Goal: Information Seeking & Learning: Learn about a topic

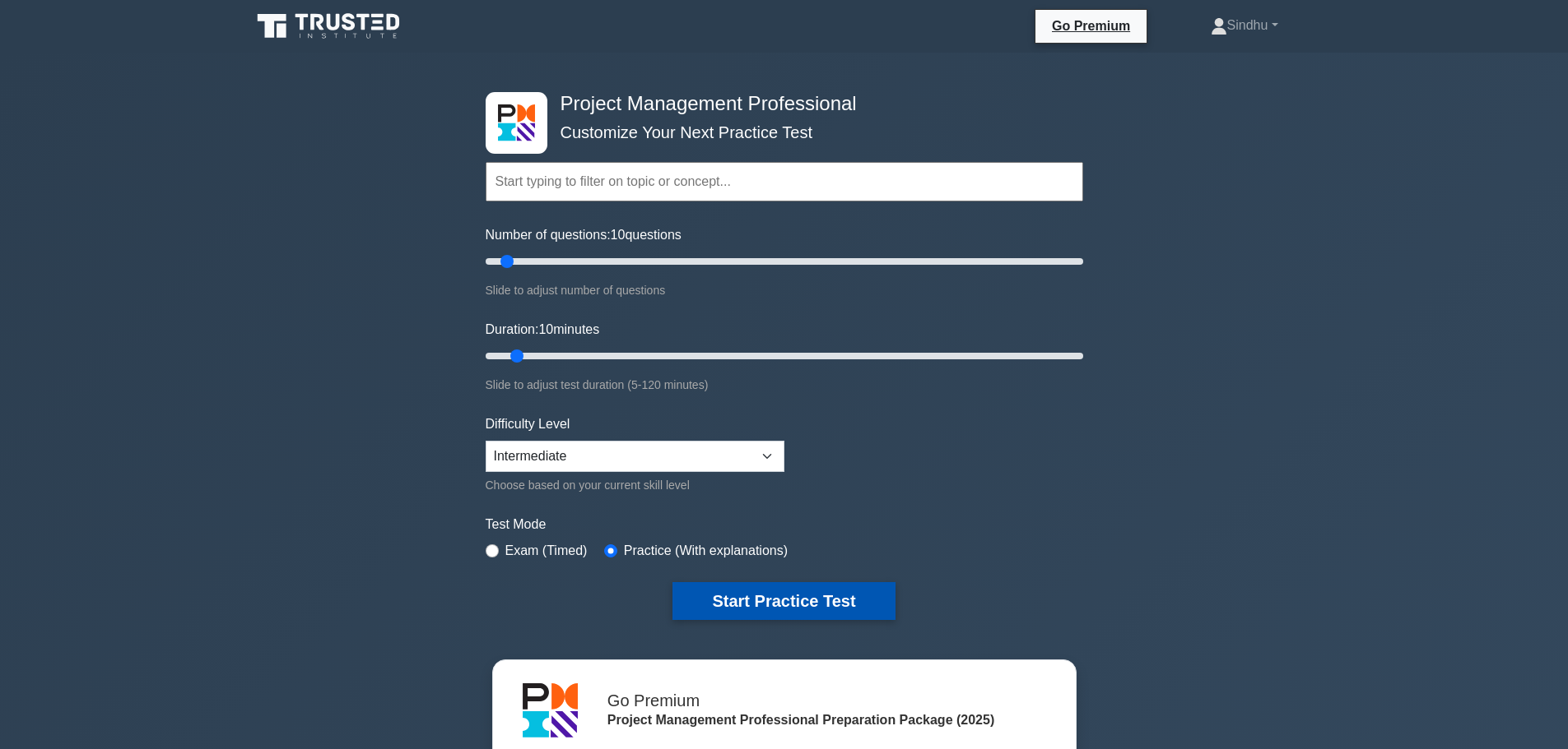
click at [795, 609] on button "Start Practice Test" at bounding box center [784, 601] width 223 height 38
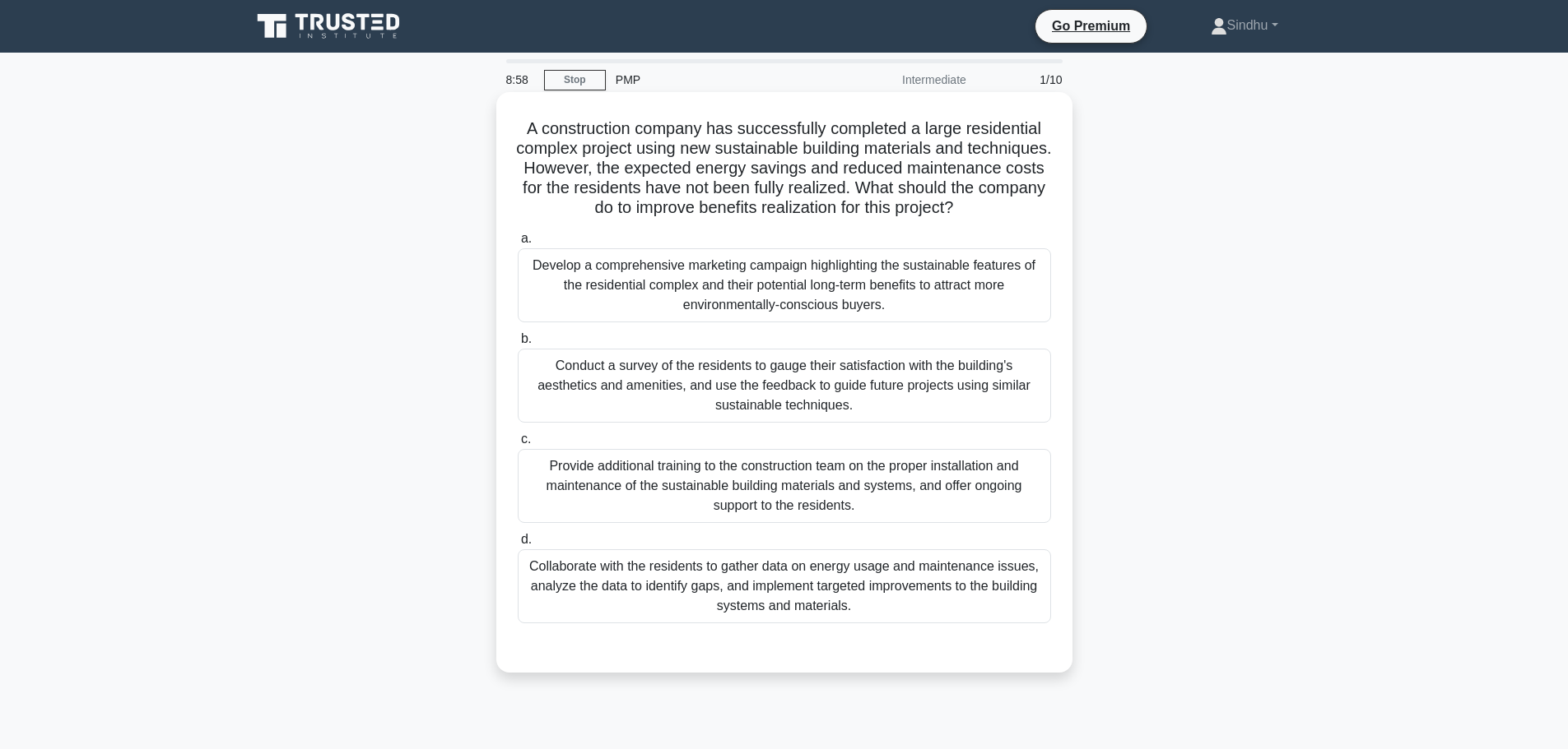
click at [857, 307] on div "Develop a comprehensive marketing campaign highlighting the sustainable feature…" at bounding box center [784, 285] width 533 height 74
click at [518, 244] on input "a. Develop a comprehensive marketing campaign highlighting the sustainable feat…" at bounding box center [518, 239] width 0 height 11
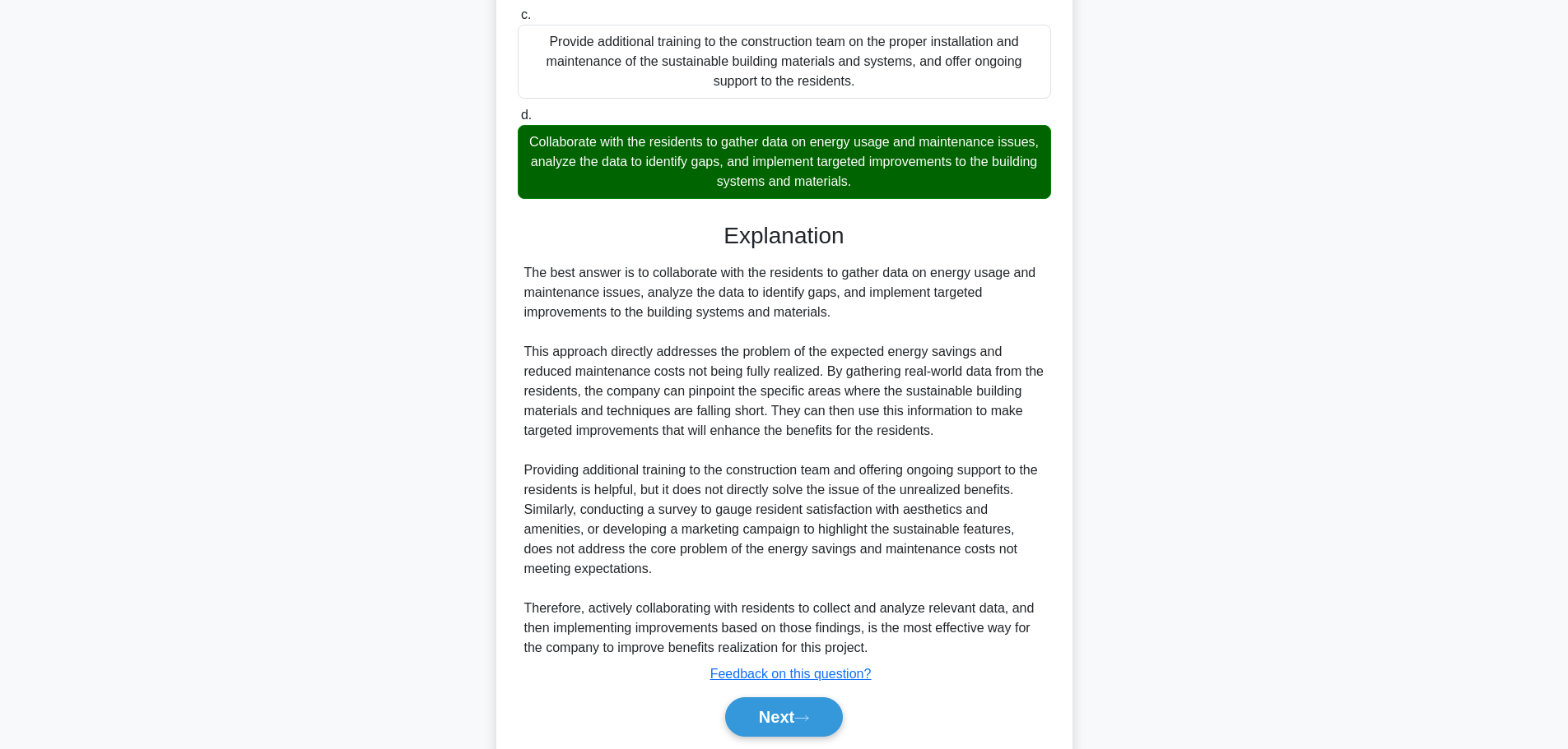
scroll to position [504, 0]
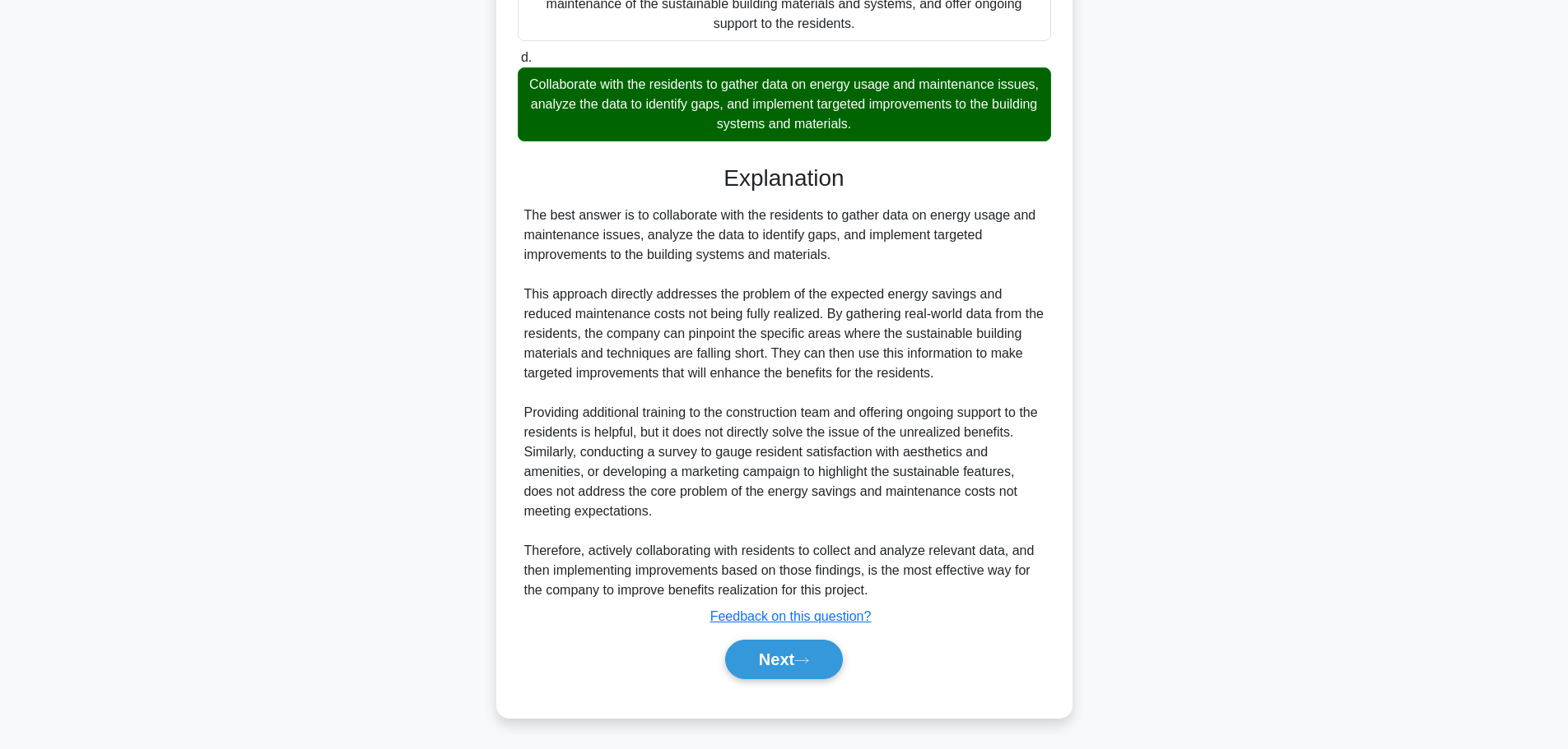
click at [789, 657] on button "Next" at bounding box center [784, 659] width 118 height 39
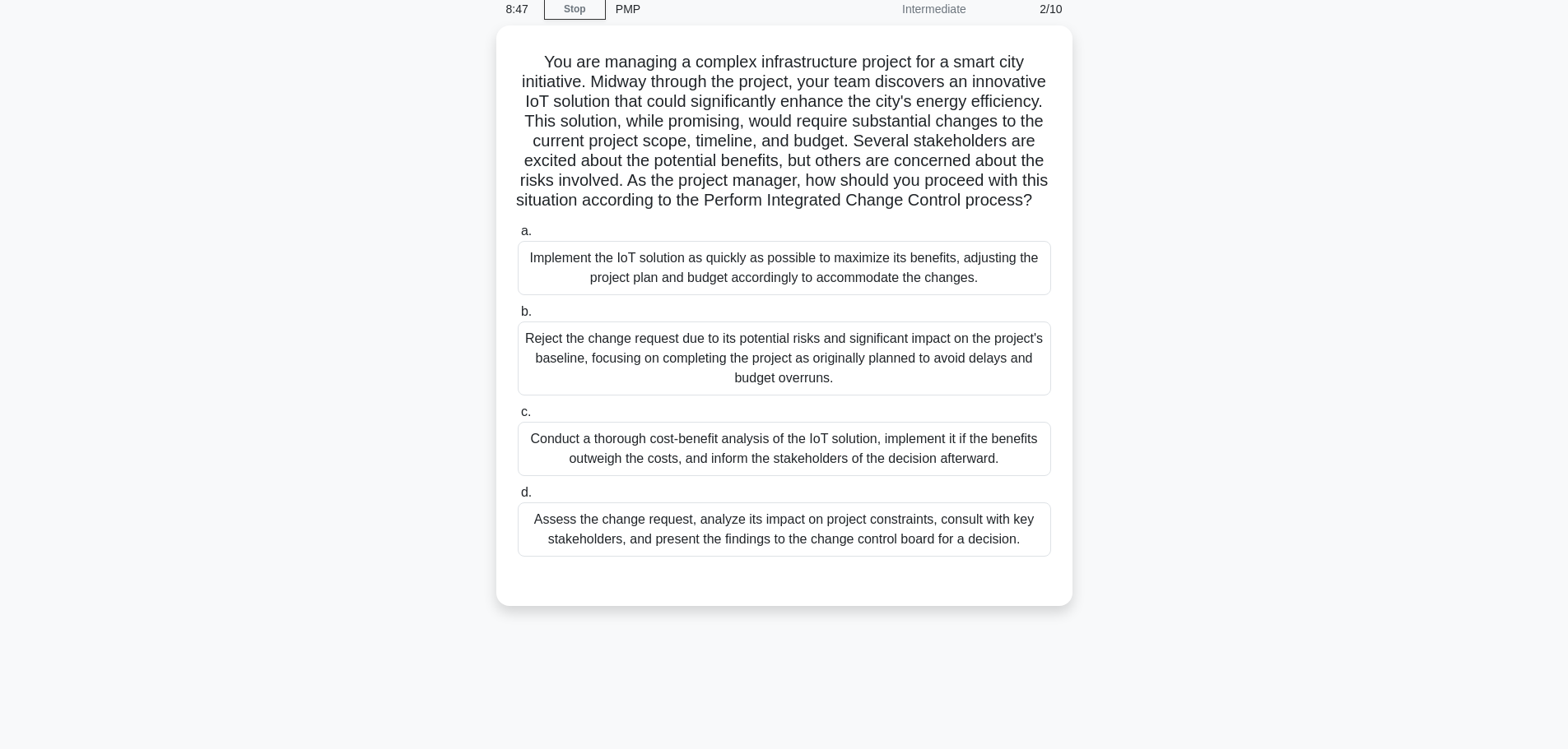
scroll to position [0, 0]
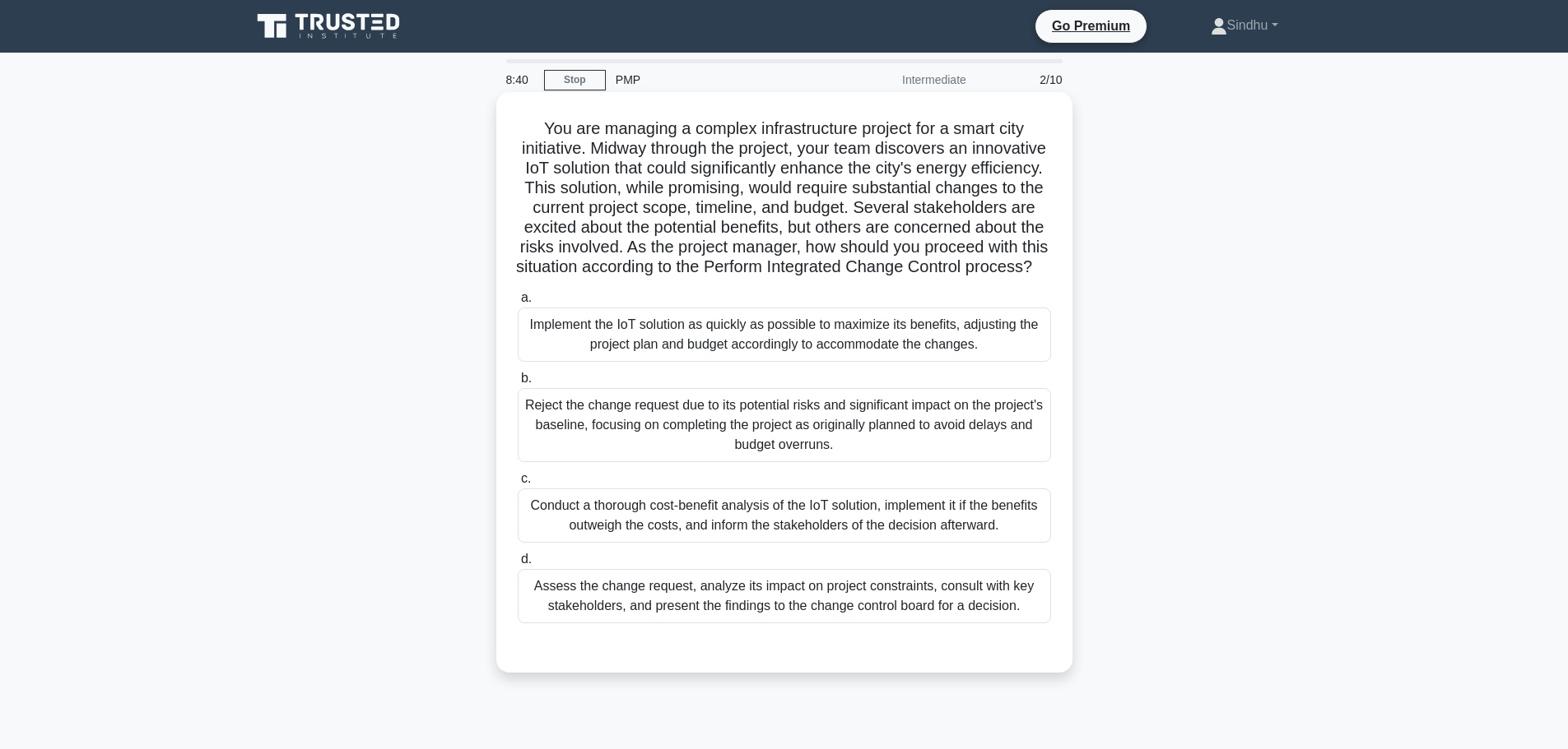
click at [624, 128] on h5 "You are managing a complex infrastructure project for a smart city initiative. …" at bounding box center [784, 198] width 537 height 160
click at [765, 119] on h5 "You are managing a complex infrastructure project for a smart city initiative. …" at bounding box center [784, 198] width 537 height 160
click at [560, 173] on h5 "You are managing a complex infrastructure project for a smart city initiative. …" at bounding box center [784, 198] width 537 height 160
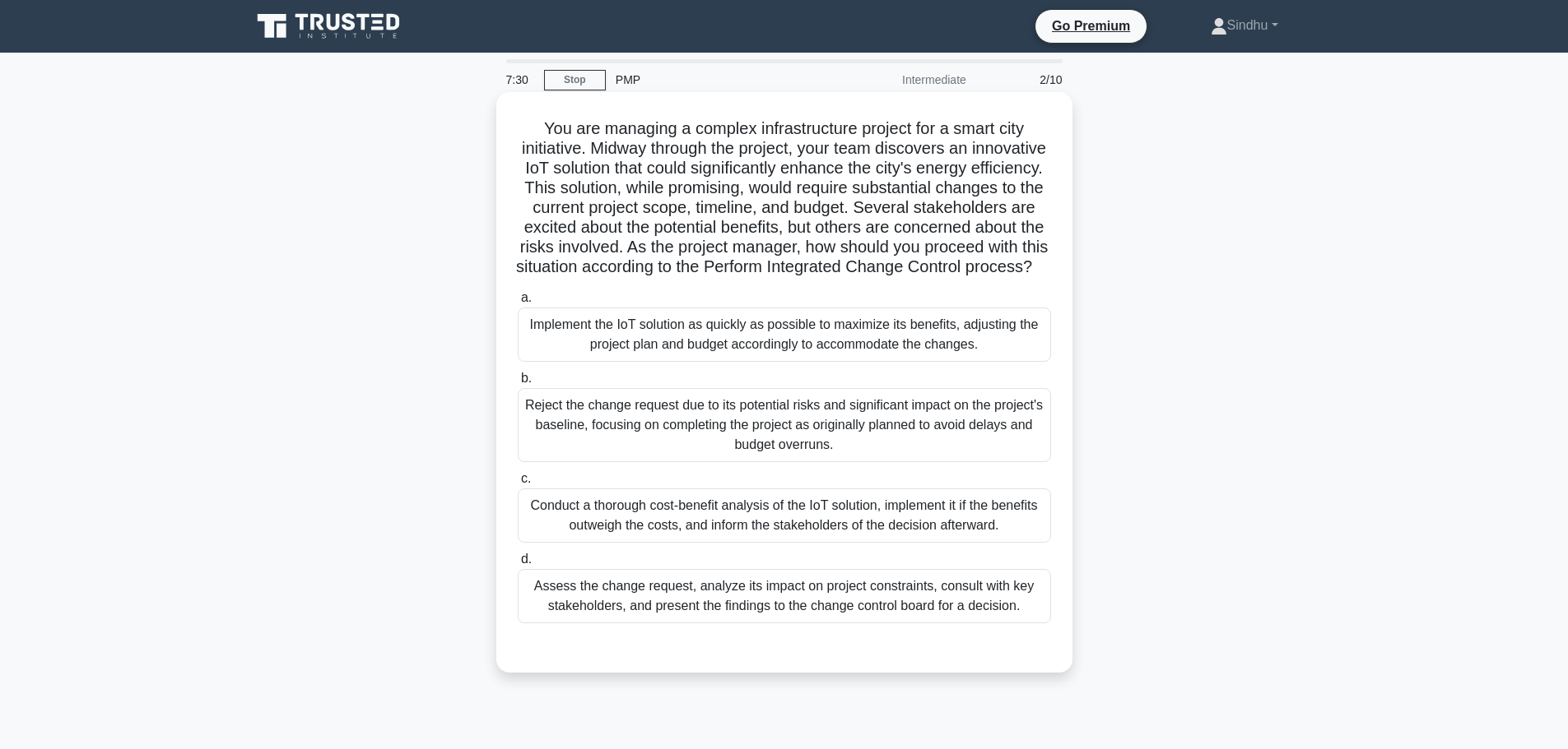
click at [900, 605] on div "Assess the change request, analyze its impact on project constraints, consult w…" at bounding box center [784, 597] width 533 height 55
click at [518, 565] on input "d. Assess the change request, analyze its impact on project constraints, consul…" at bounding box center [518, 560] width 0 height 11
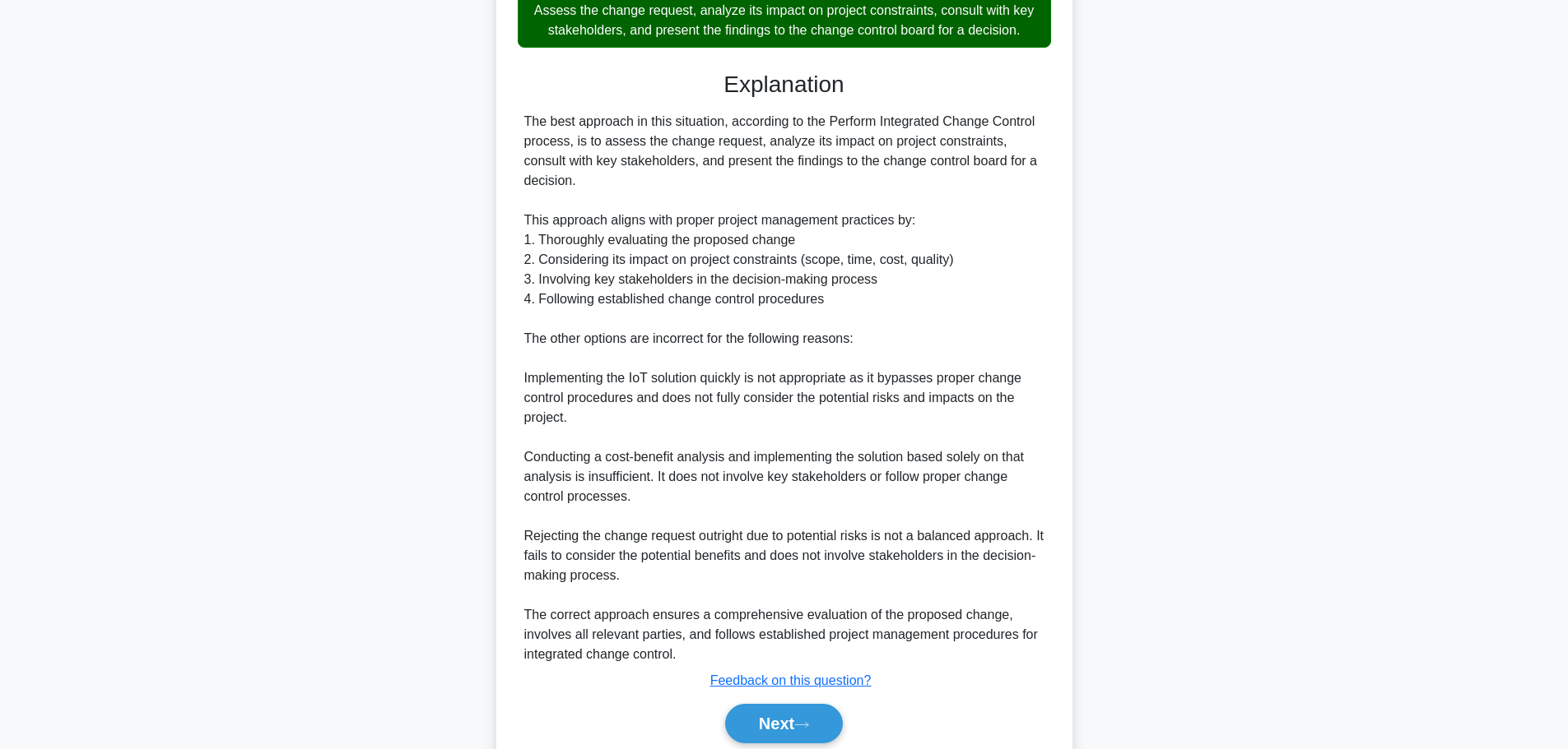
scroll to position [660, 0]
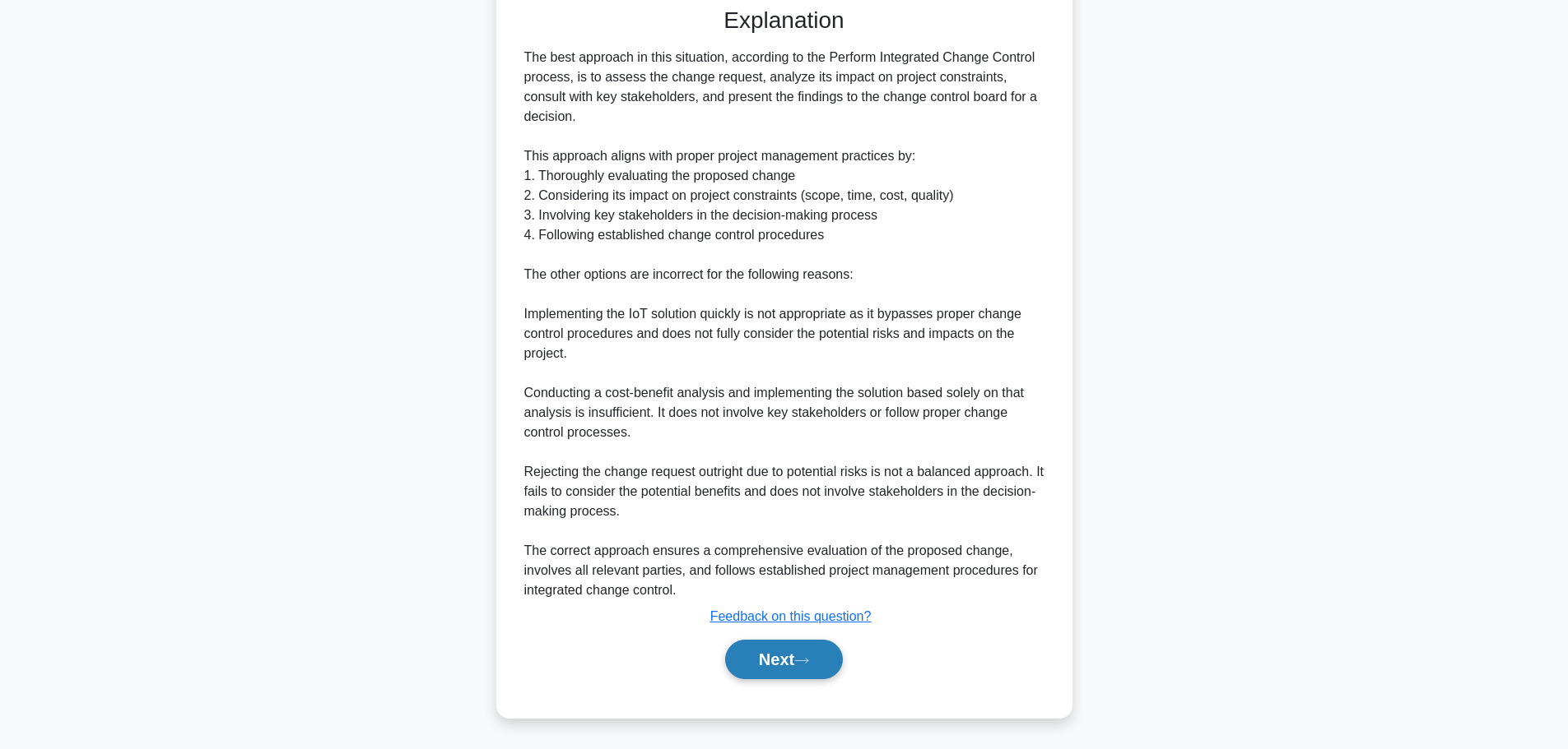
click at [758, 658] on button "Next" at bounding box center [784, 659] width 118 height 39
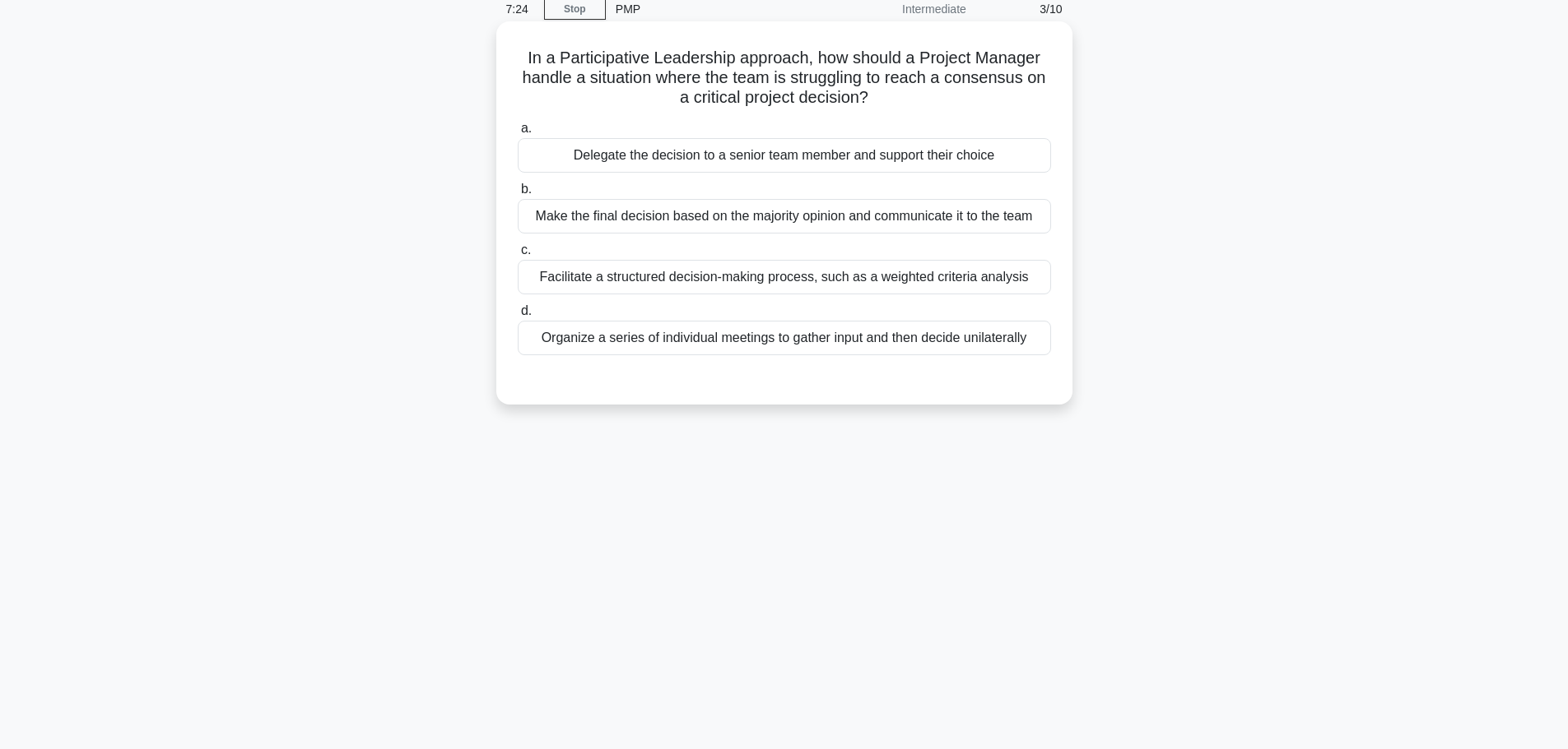
scroll to position [0, 0]
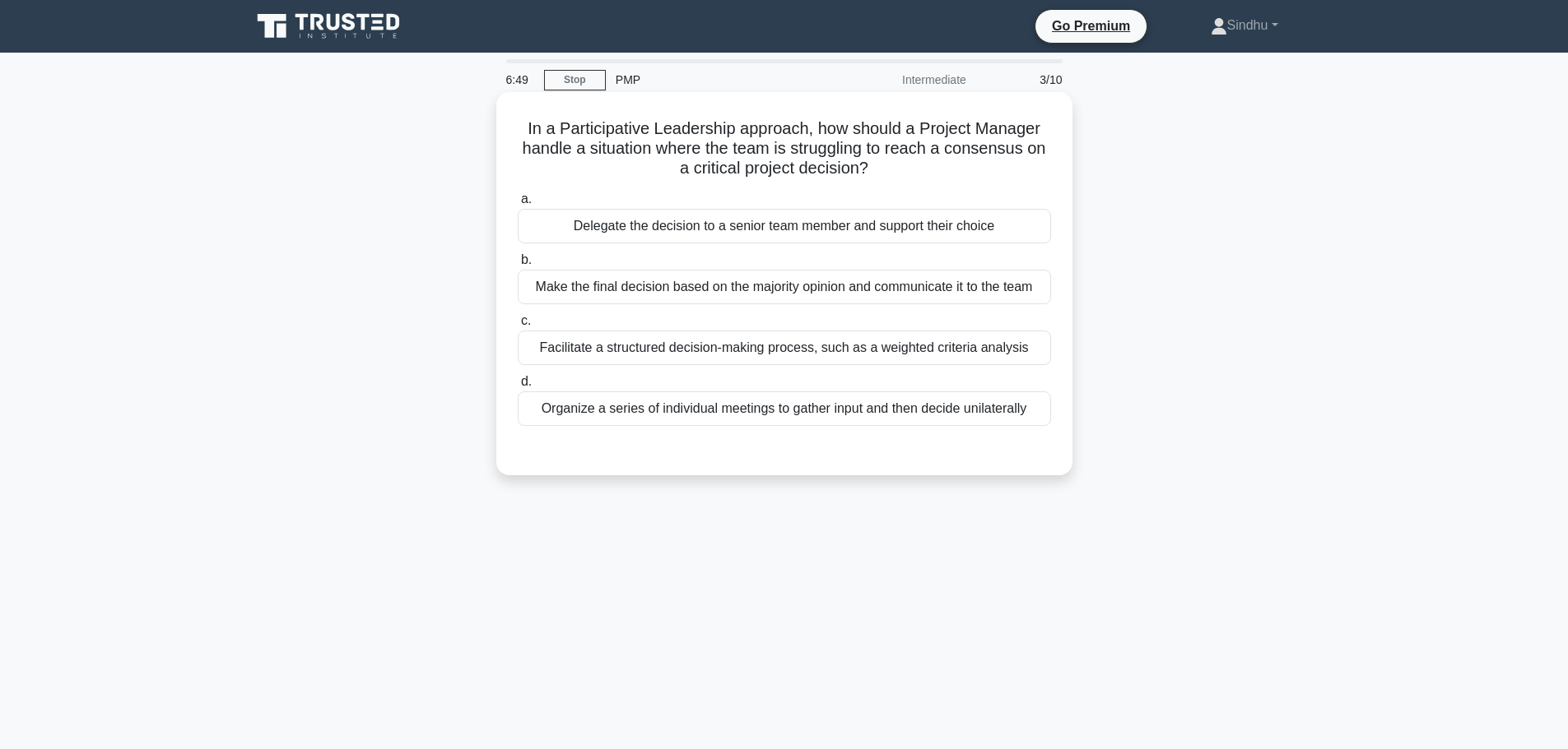
click at [942, 356] on div "Facilitate a structured decision-making process, such as a weighted criteria an…" at bounding box center [784, 348] width 533 height 35
click at [518, 327] on input "c. Facilitate a structured decision-making process, such as a weighted criteria…" at bounding box center [518, 321] width 0 height 11
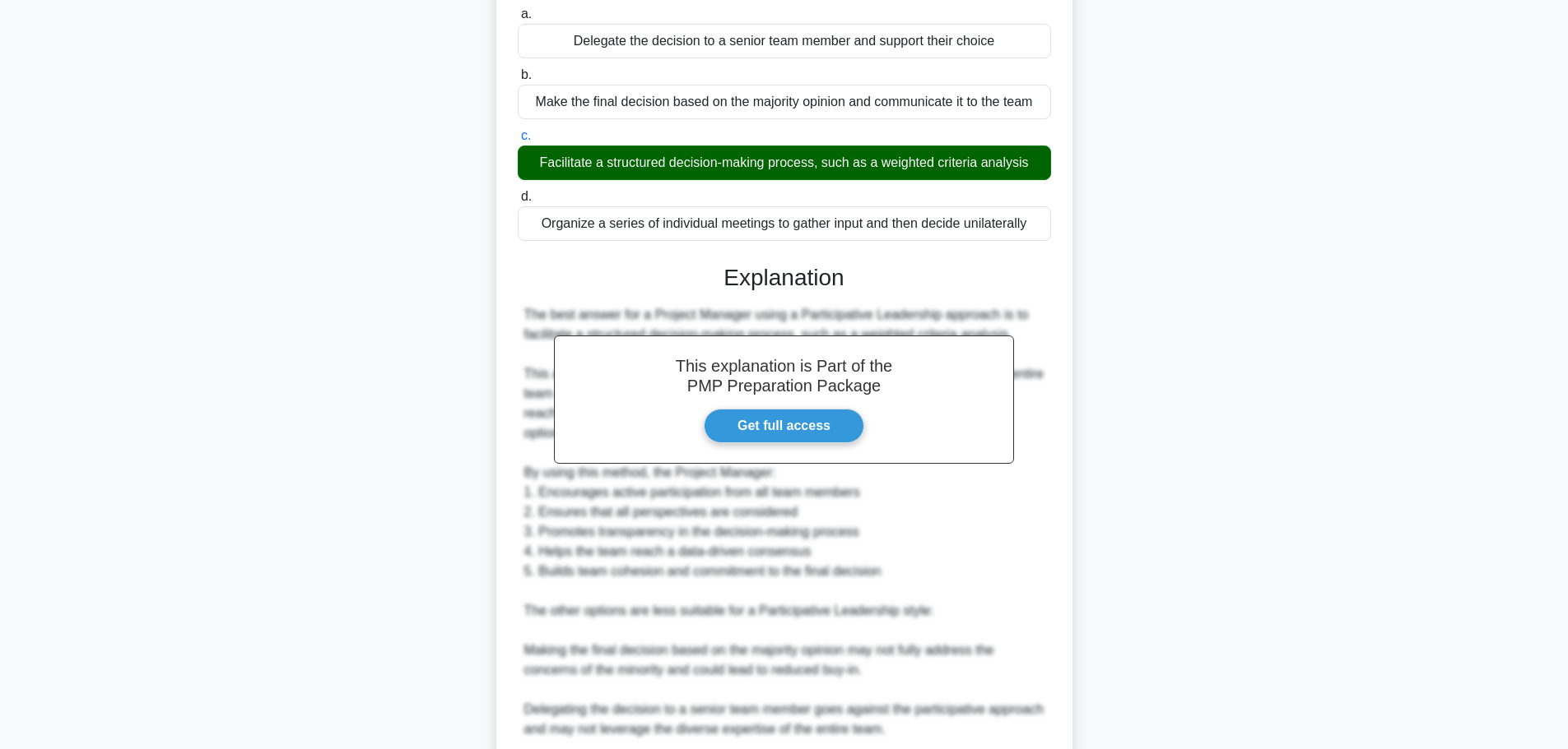
scroll to position [404, 0]
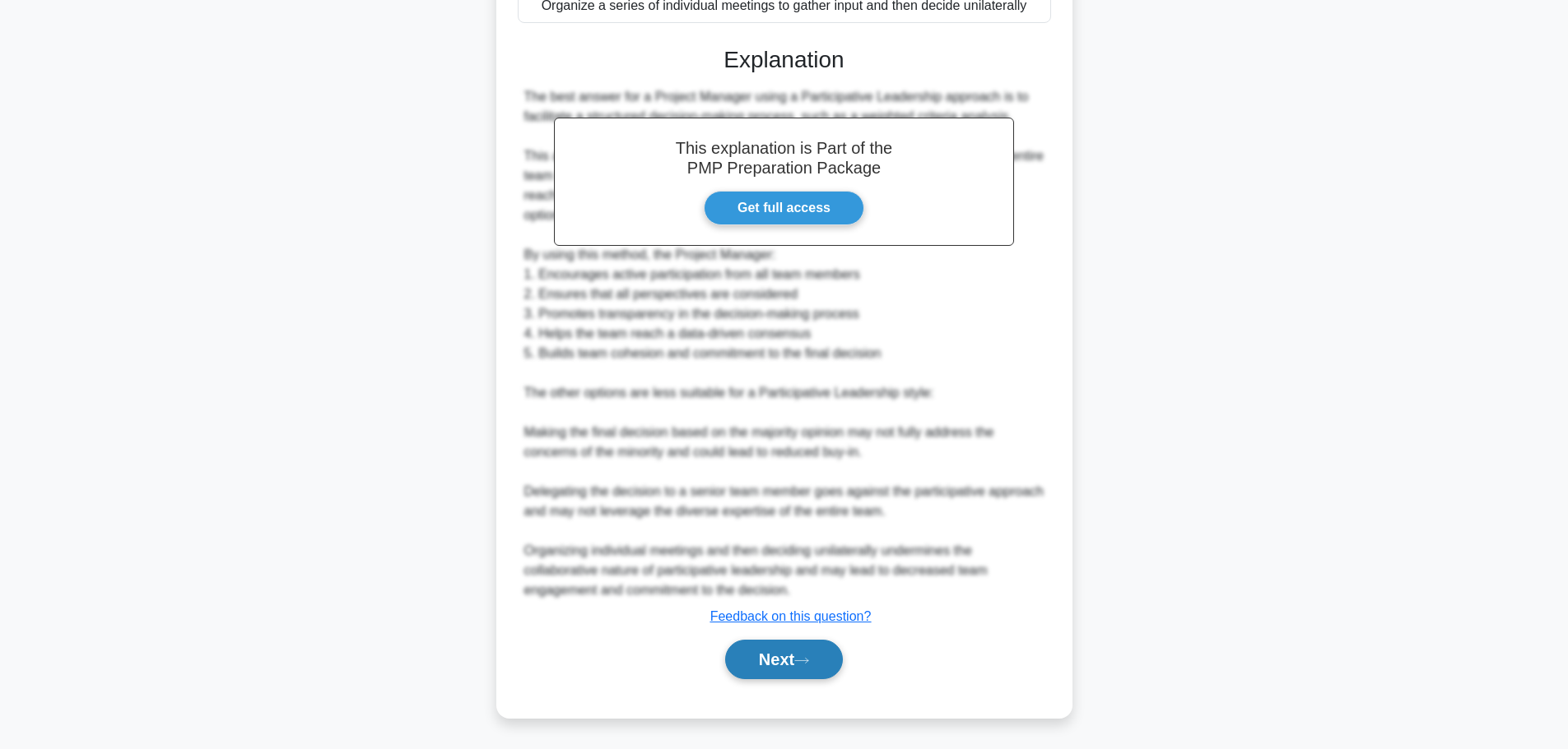
click at [770, 658] on button "Next" at bounding box center [784, 659] width 118 height 39
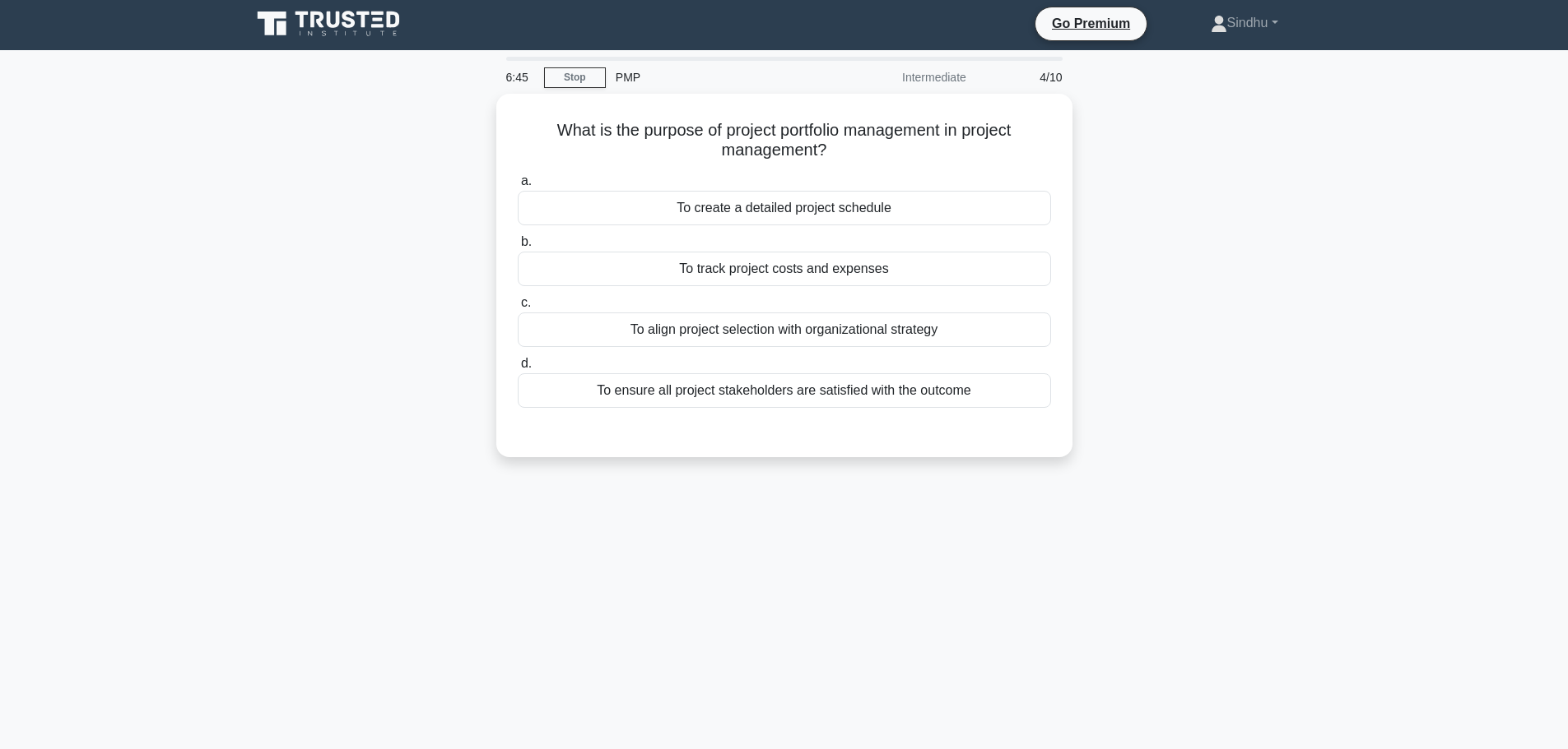
scroll to position [0, 0]
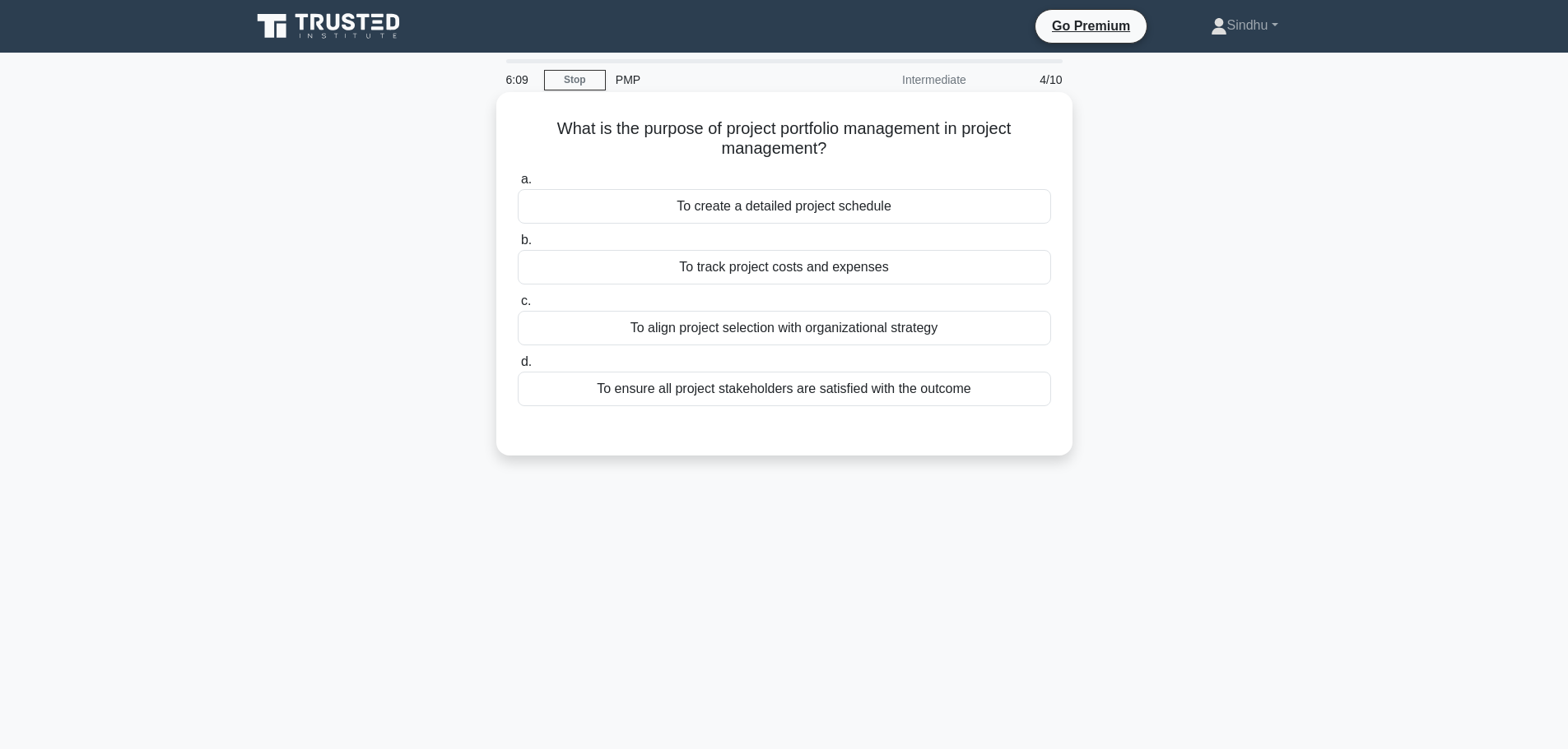
click at [897, 327] on div "To align project selection with organizational strategy" at bounding box center [784, 328] width 533 height 35
click at [518, 307] on input "c. To align project selection with organizational strategy" at bounding box center [518, 301] width 0 height 11
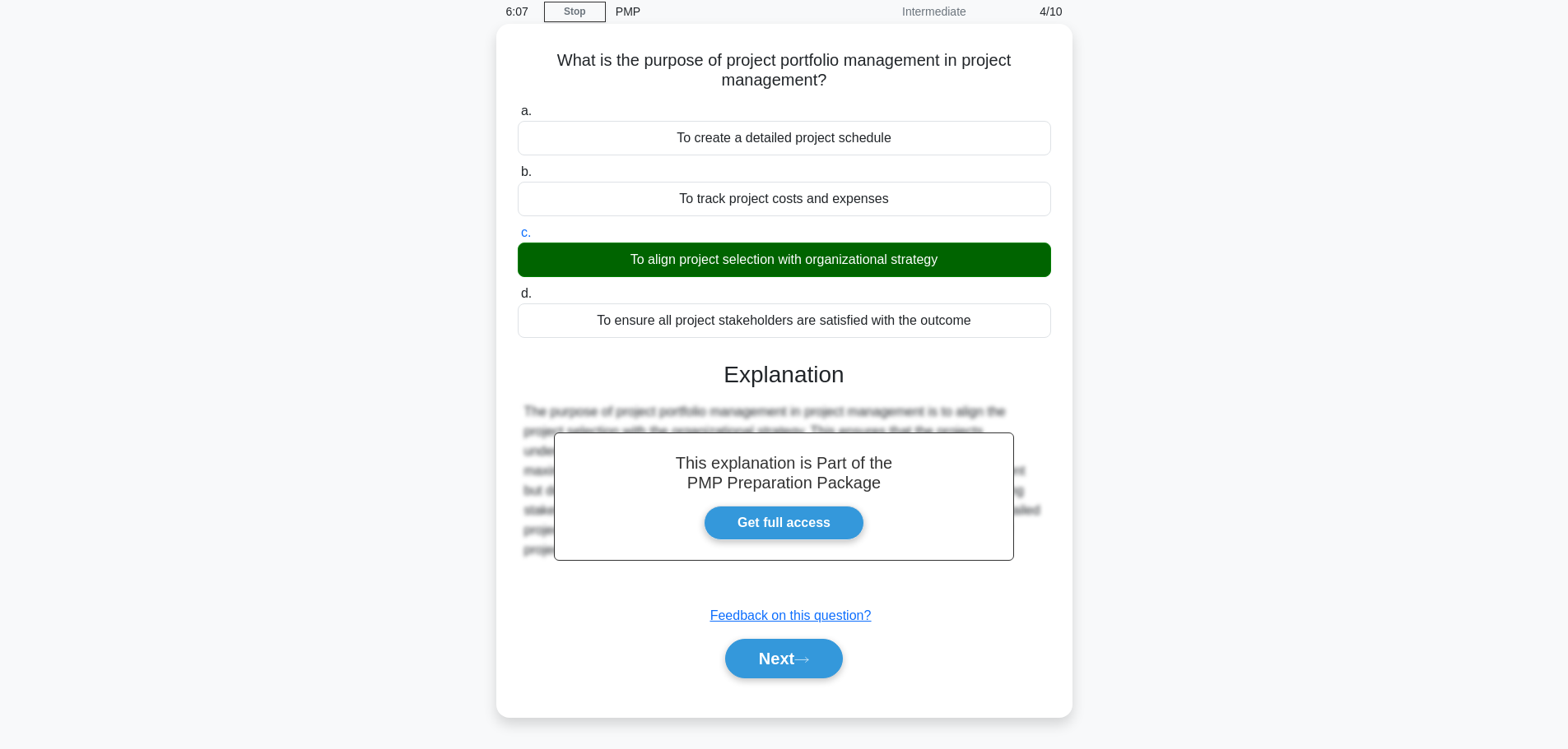
scroll to position [139, 0]
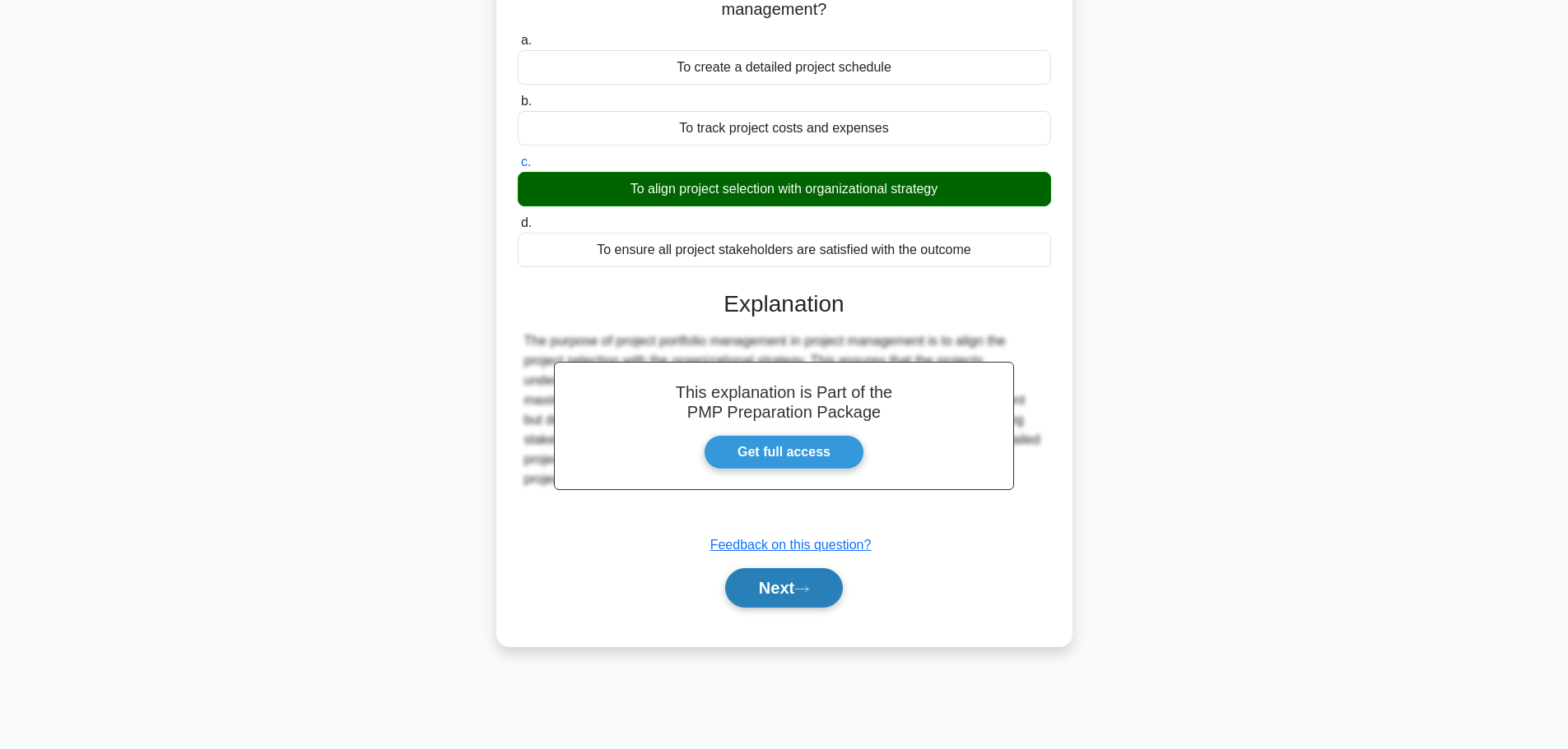
click at [743, 592] on button "Next" at bounding box center [784, 588] width 118 height 39
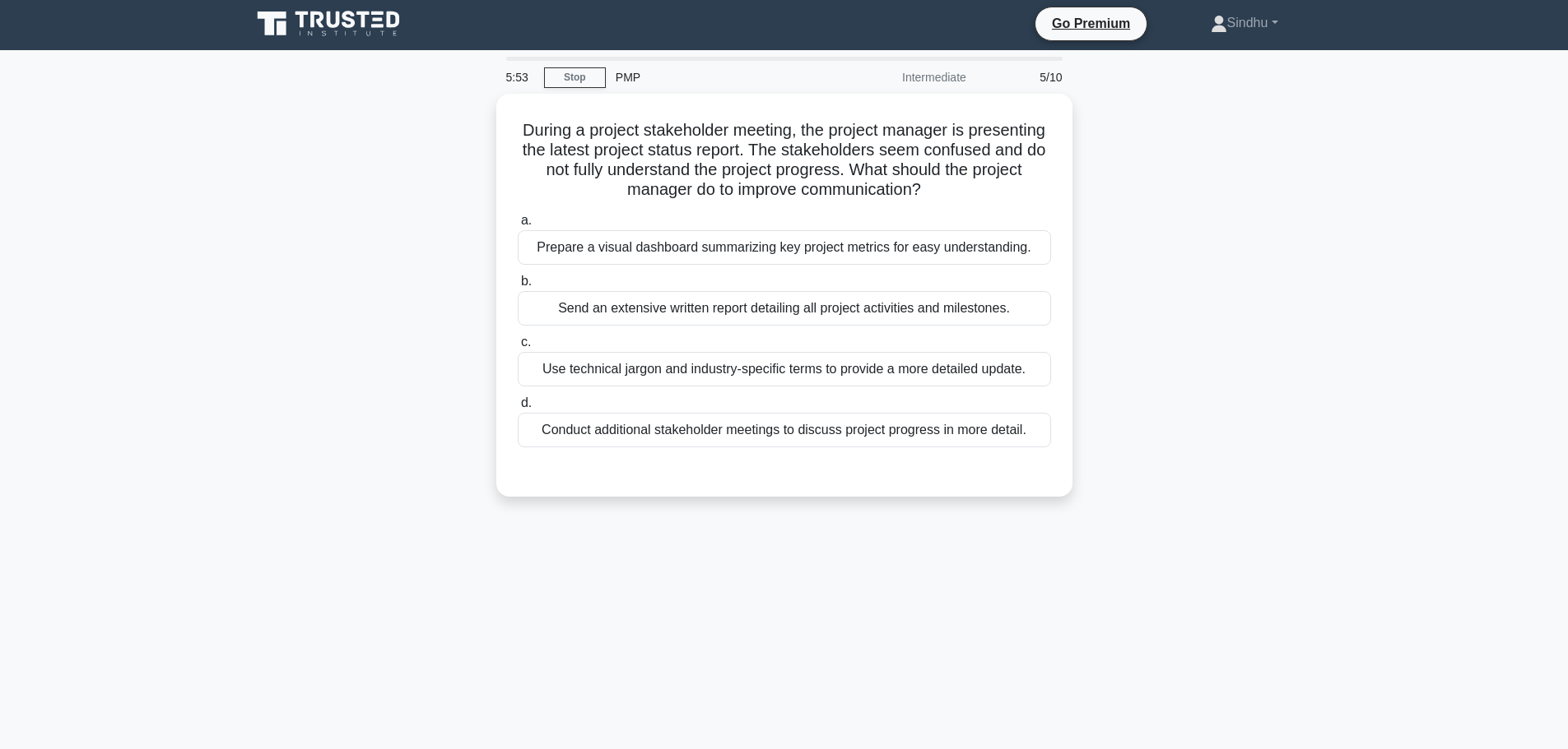
scroll to position [0, 0]
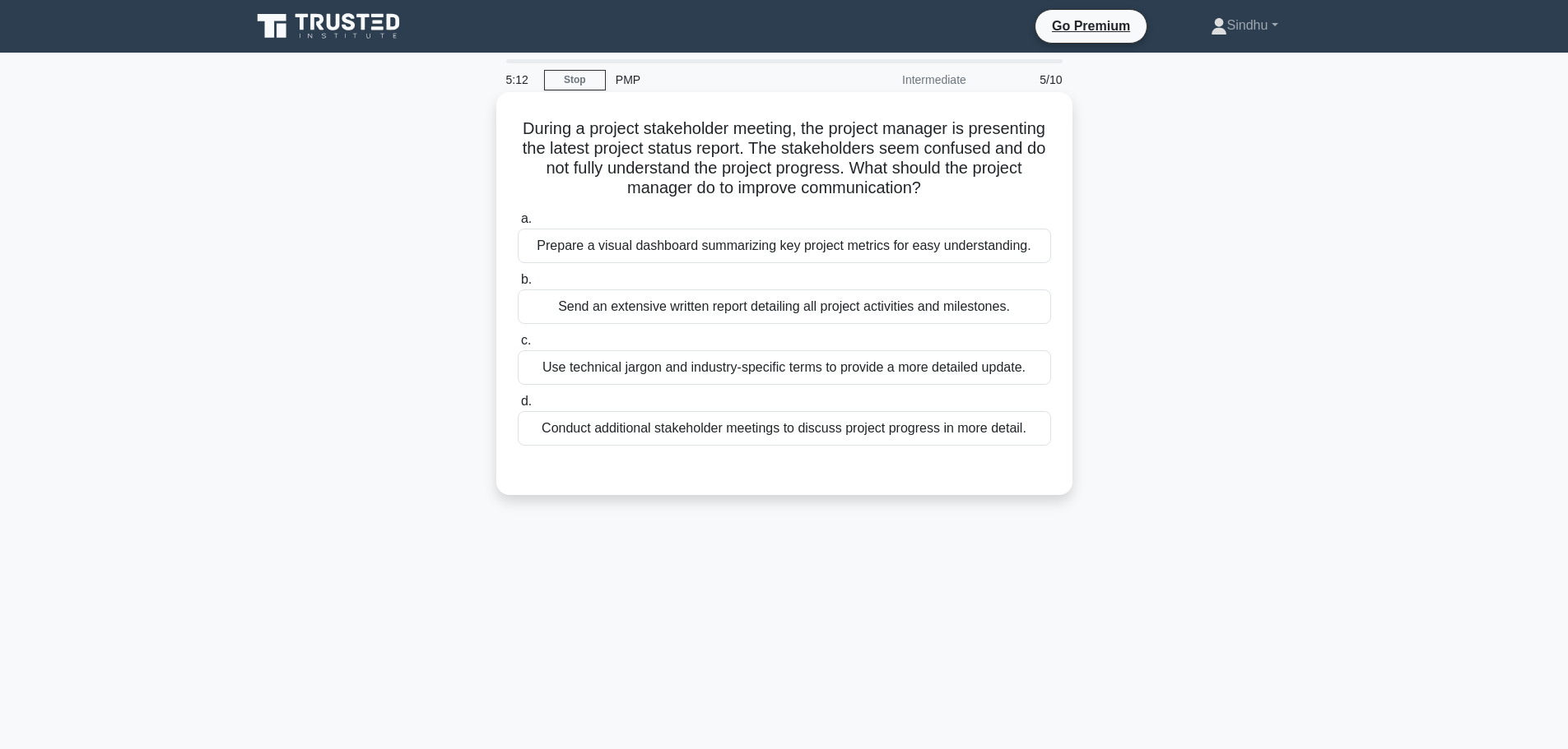
click at [972, 240] on div "Prepare a visual dashboard summarizing key project metrics for easy understandi…" at bounding box center [784, 246] width 533 height 35
click at [518, 224] on input "a. Prepare a visual dashboard summarizing key project metrics for easy understa…" at bounding box center [518, 219] width 0 height 11
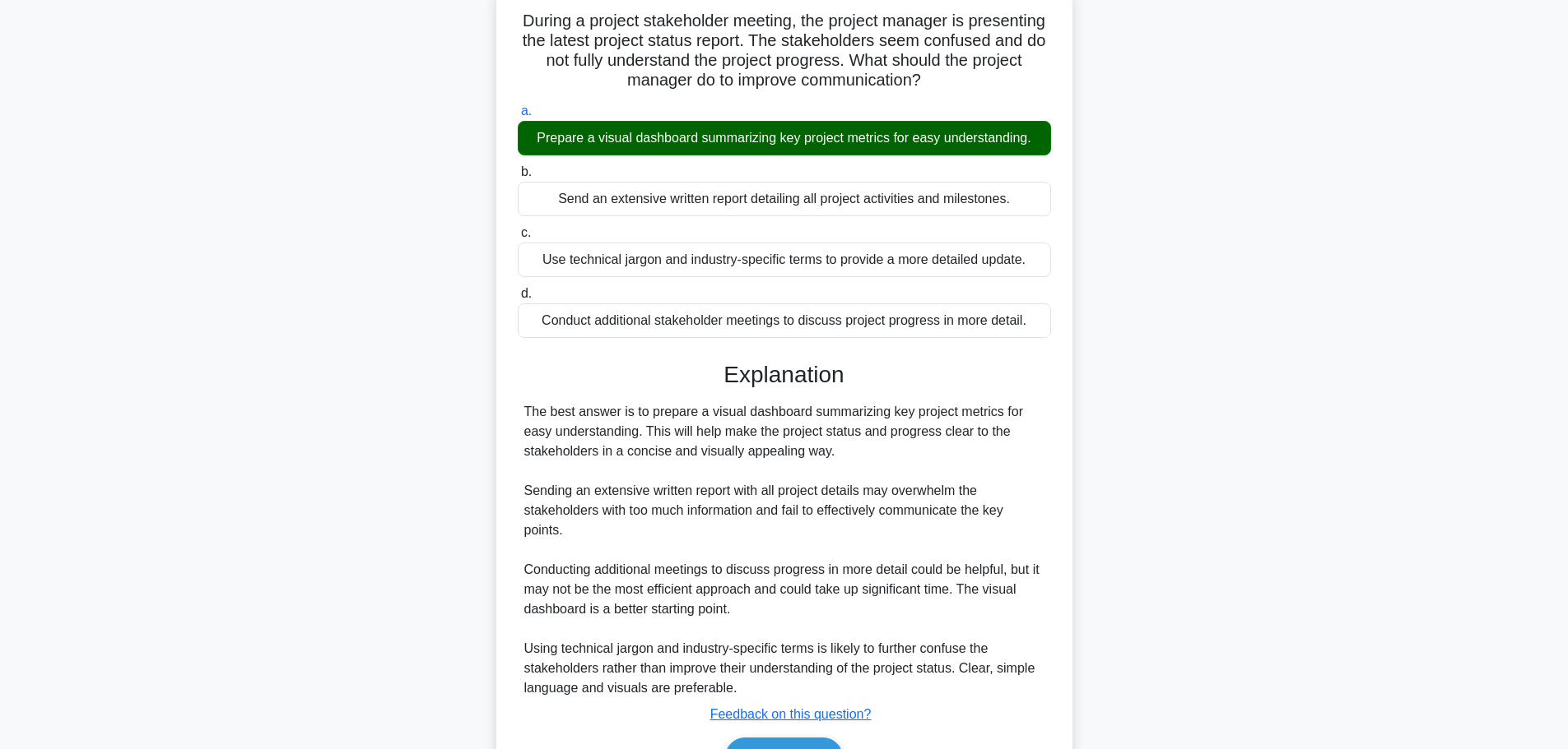
scroll to position [206, 0]
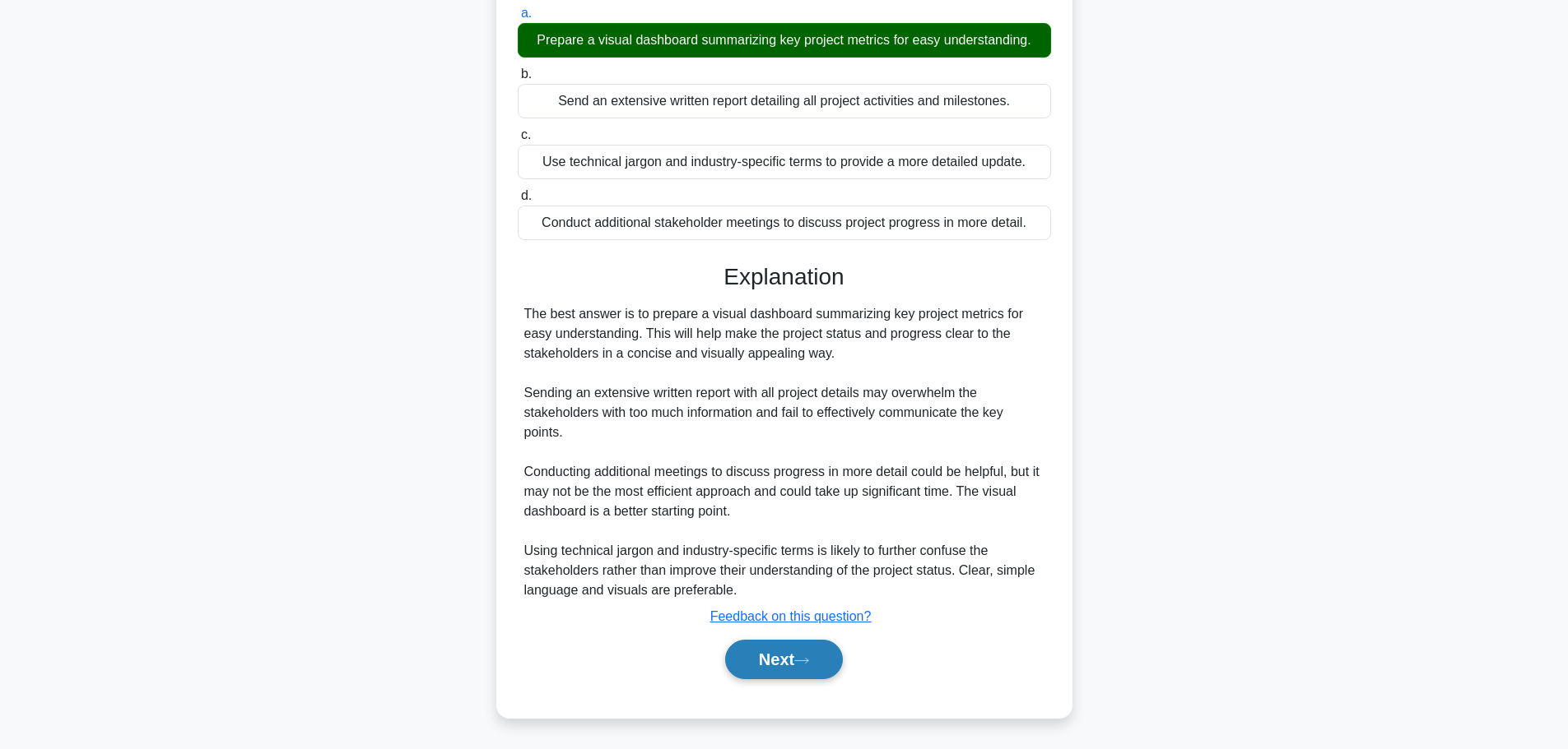
click at [734, 667] on button "Next" at bounding box center [784, 659] width 118 height 39
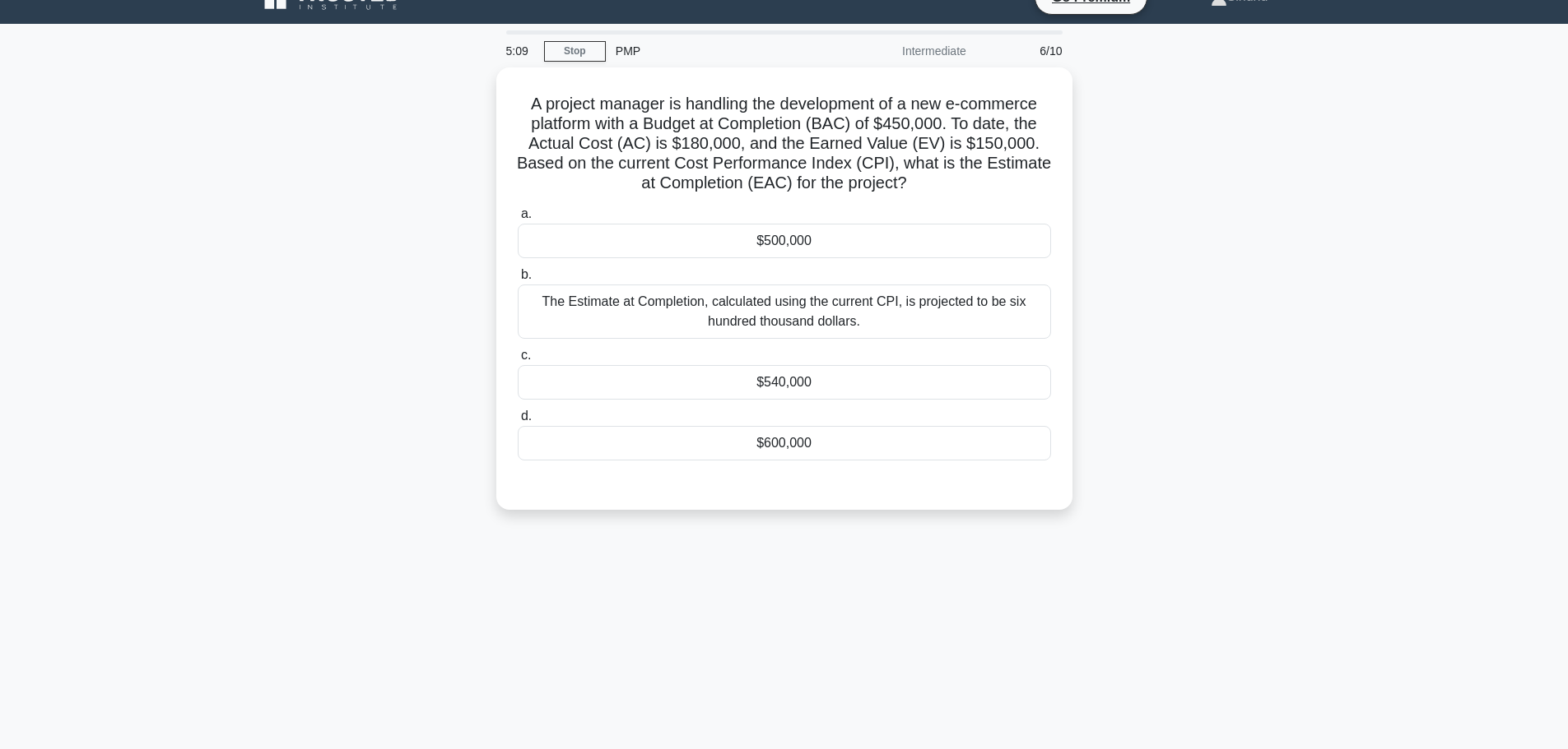
scroll to position [0, 0]
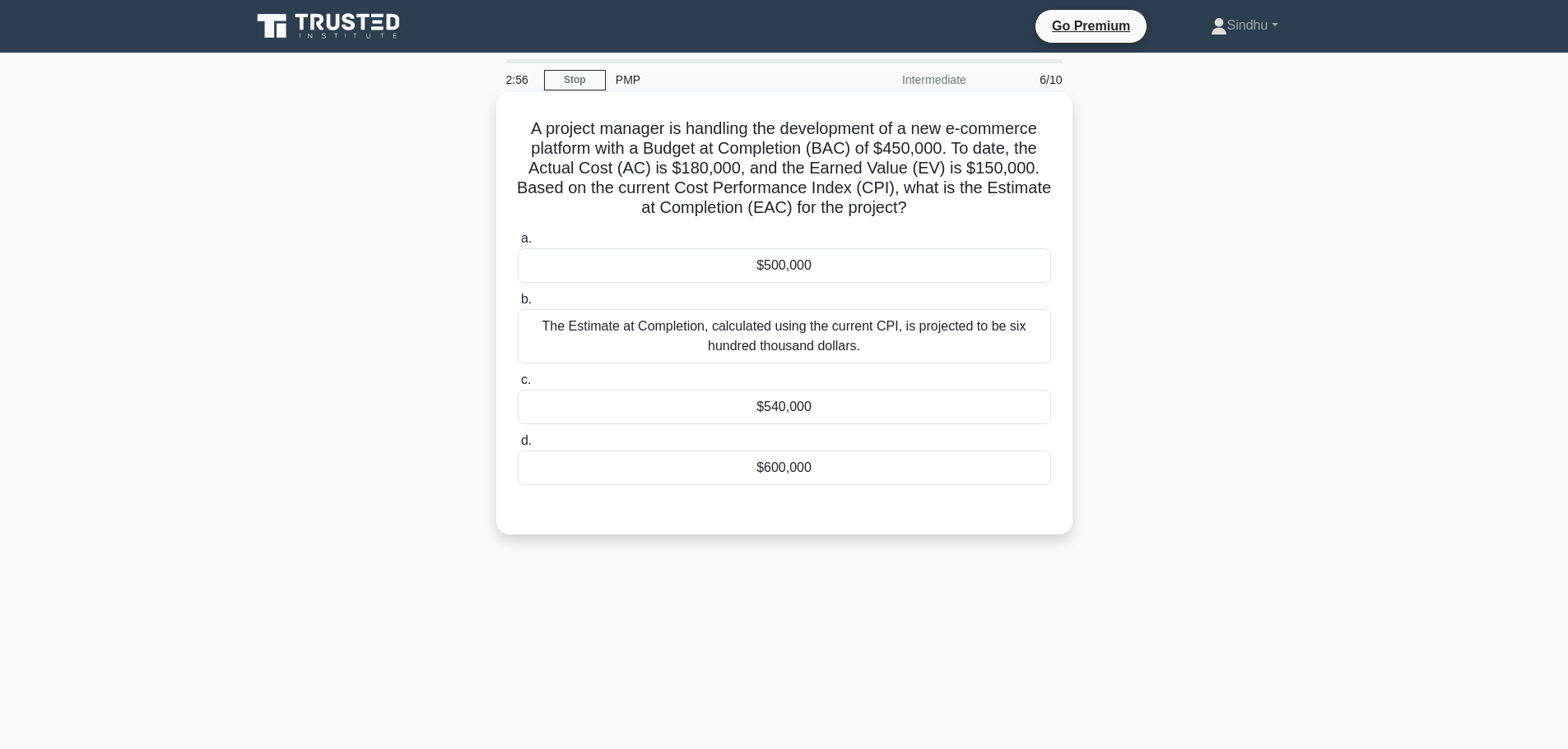
click at [730, 422] on div "$540,000" at bounding box center [784, 407] width 533 height 35
click at [518, 386] on input "c. $540,000" at bounding box center [518, 380] width 0 height 11
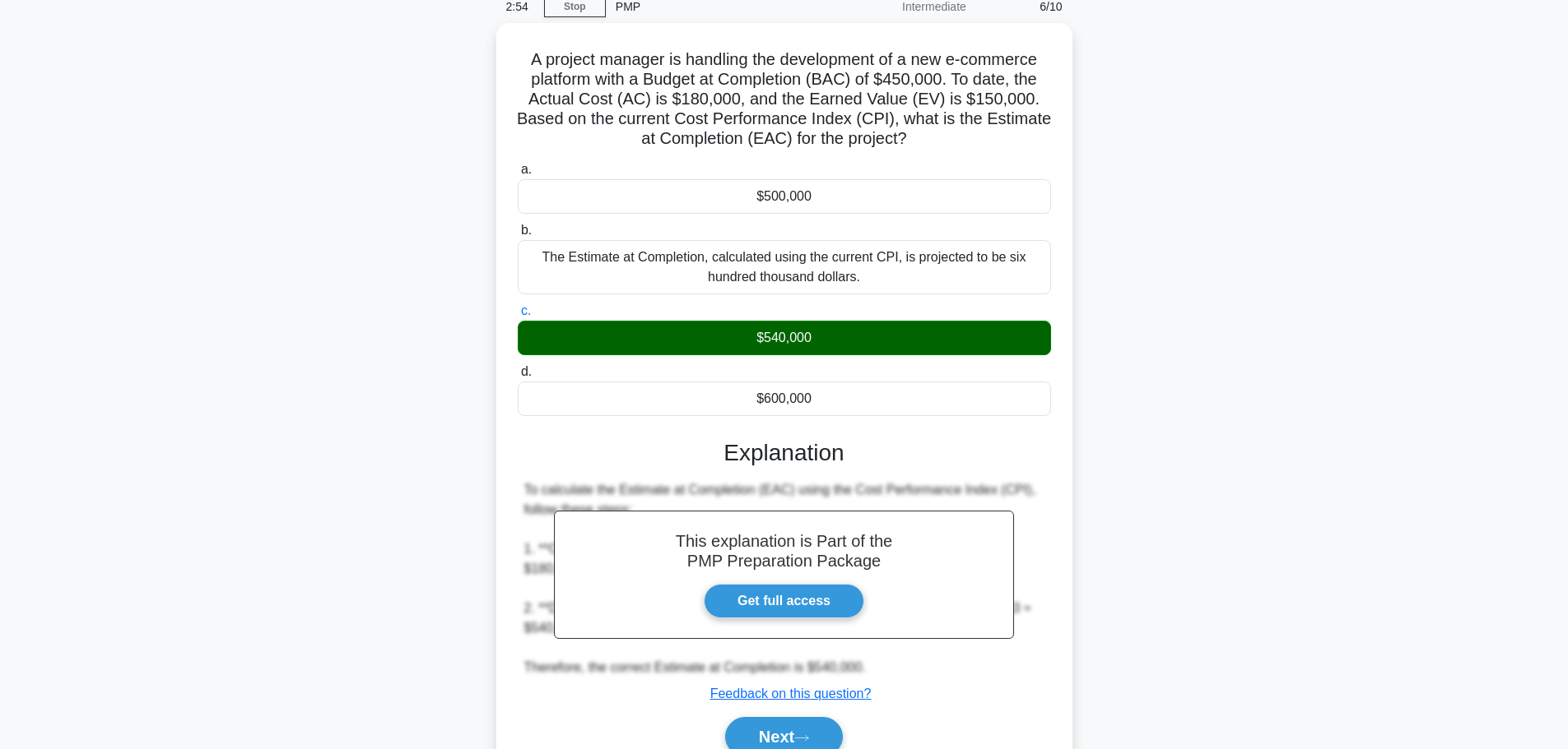
scroll to position [147, 0]
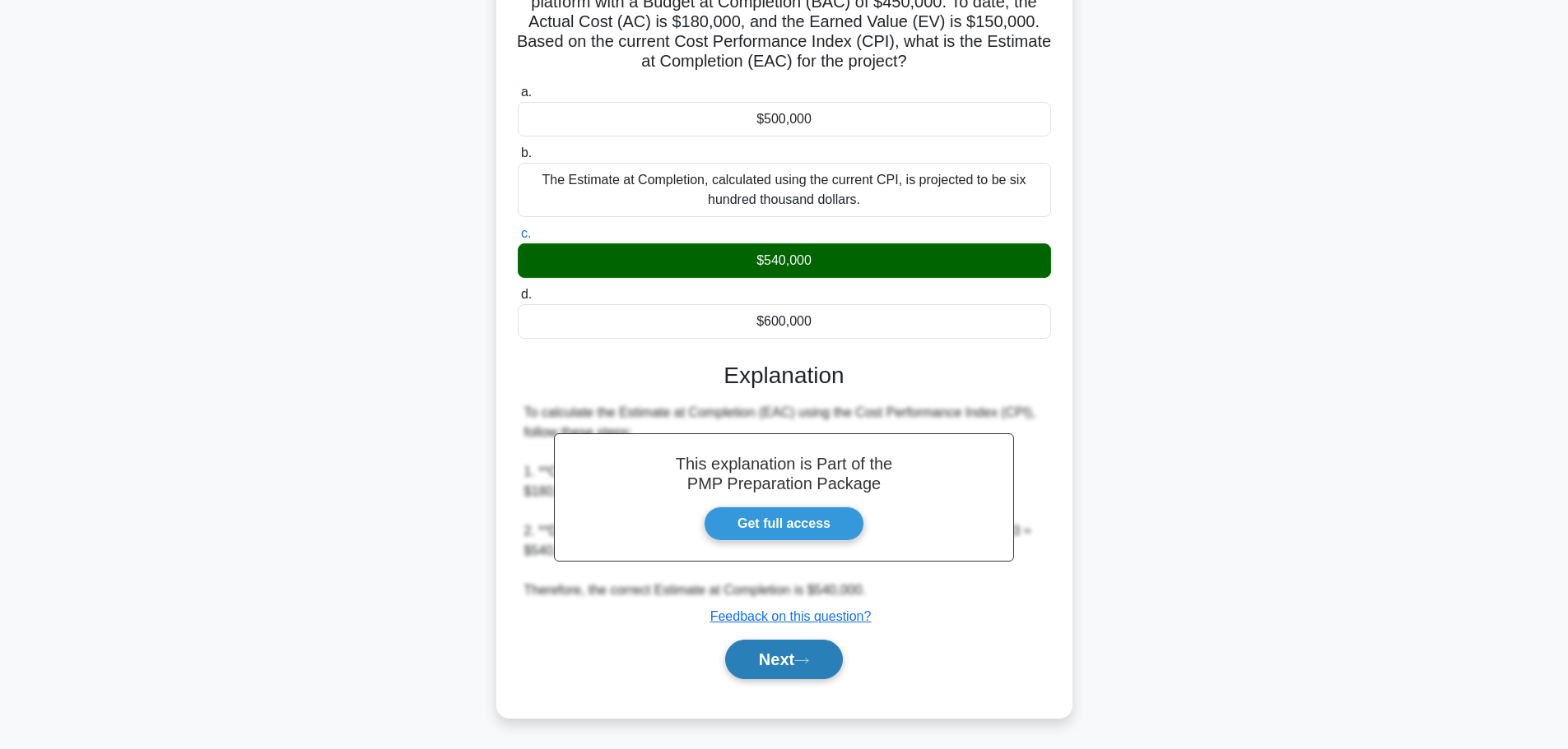
click at [768, 670] on button "Next" at bounding box center [784, 659] width 118 height 39
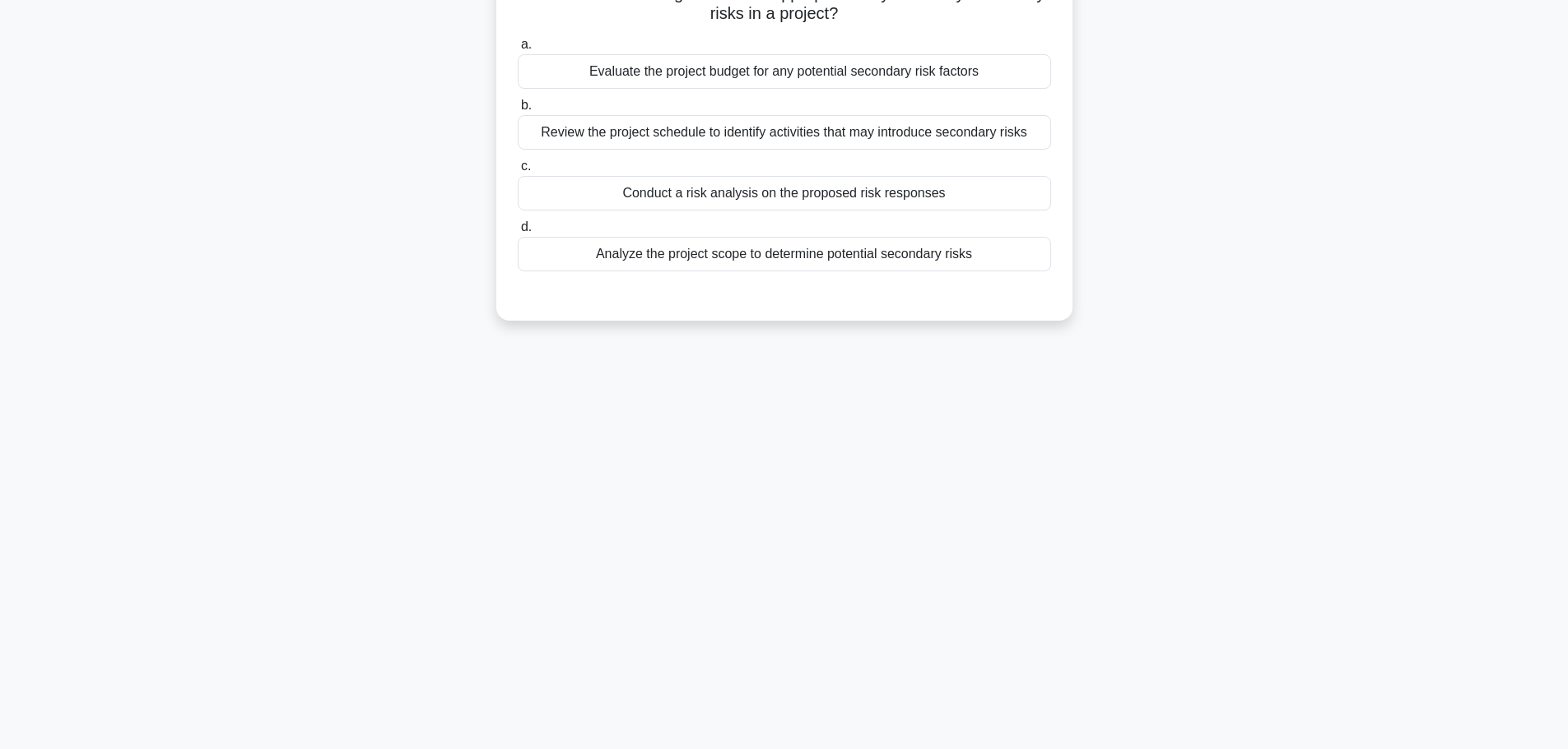
scroll to position [0, 0]
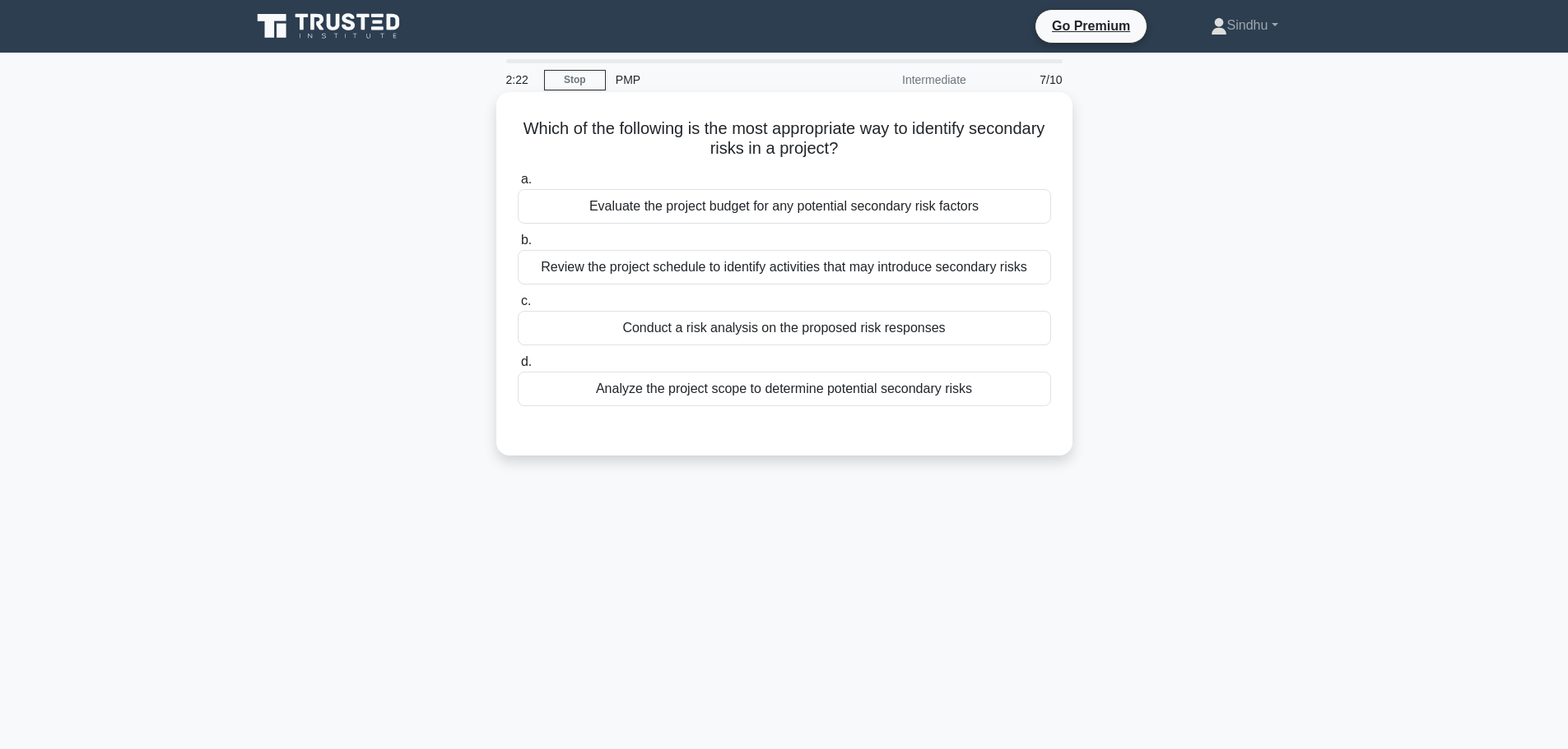
click at [894, 331] on div "Conduct a risk analysis on the proposed risk responses" at bounding box center [784, 328] width 533 height 35
click at [518, 307] on input "c. Conduct a risk analysis on the proposed risk responses" at bounding box center [518, 301] width 0 height 11
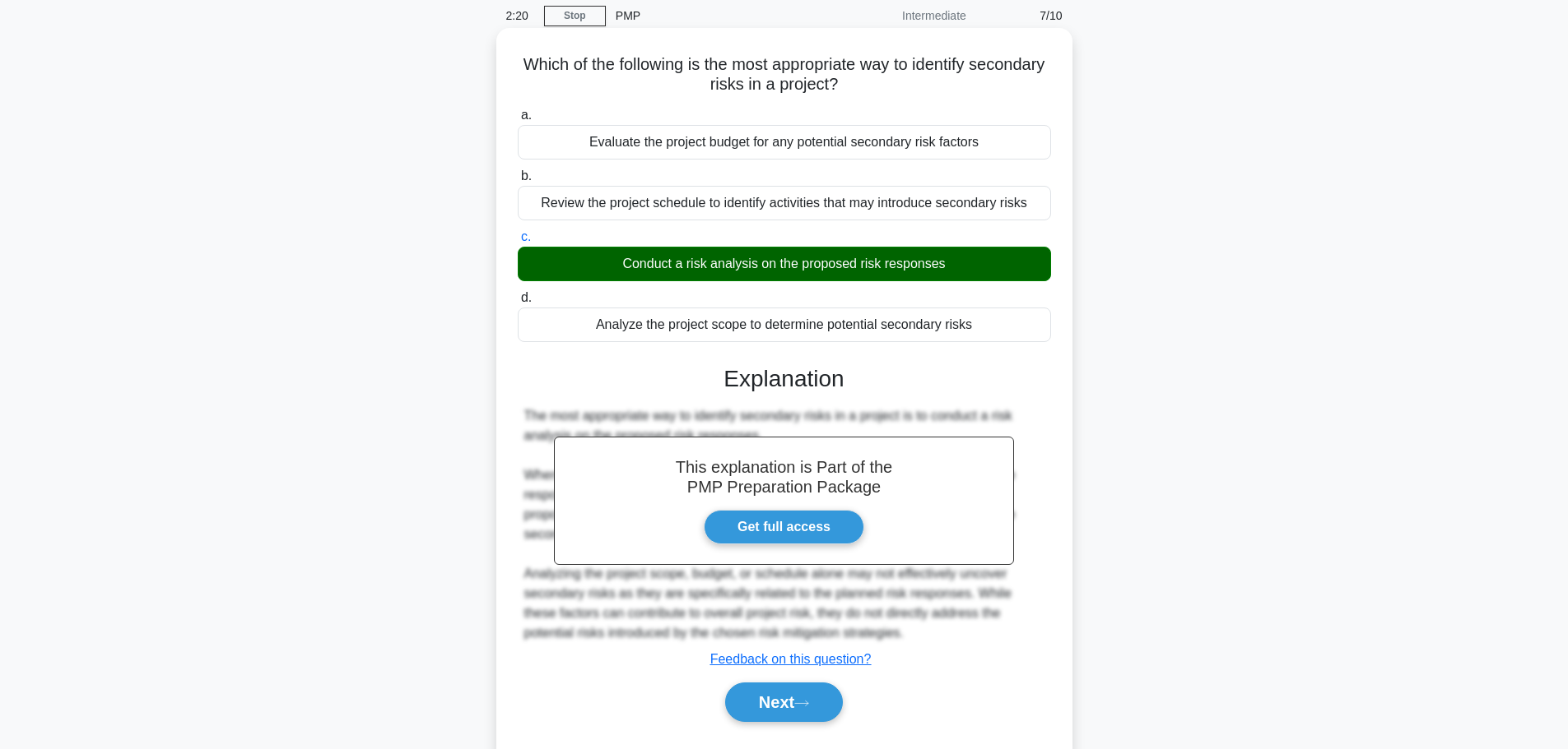
scroll to position [139, 0]
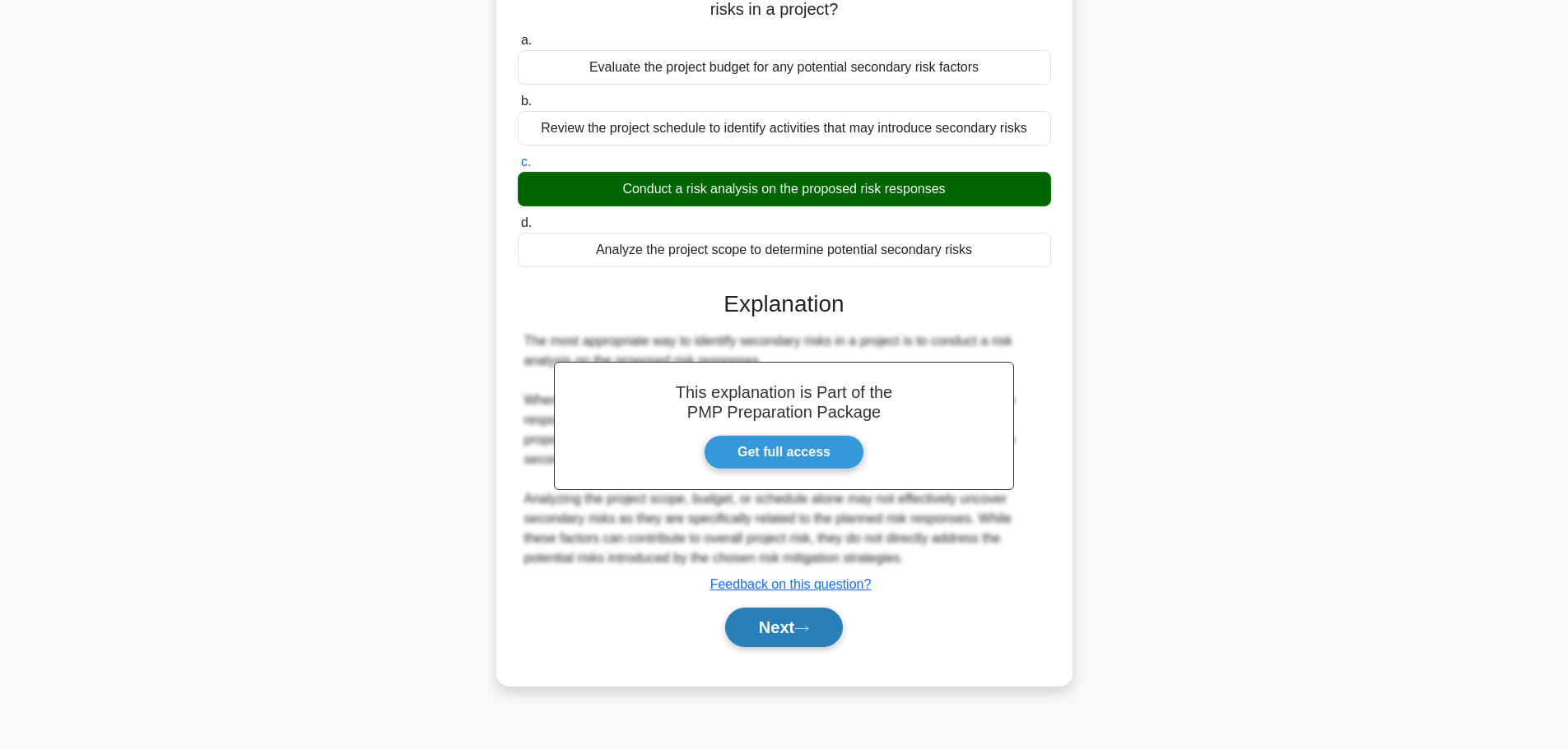
click at [771, 621] on button "Next" at bounding box center [784, 628] width 118 height 39
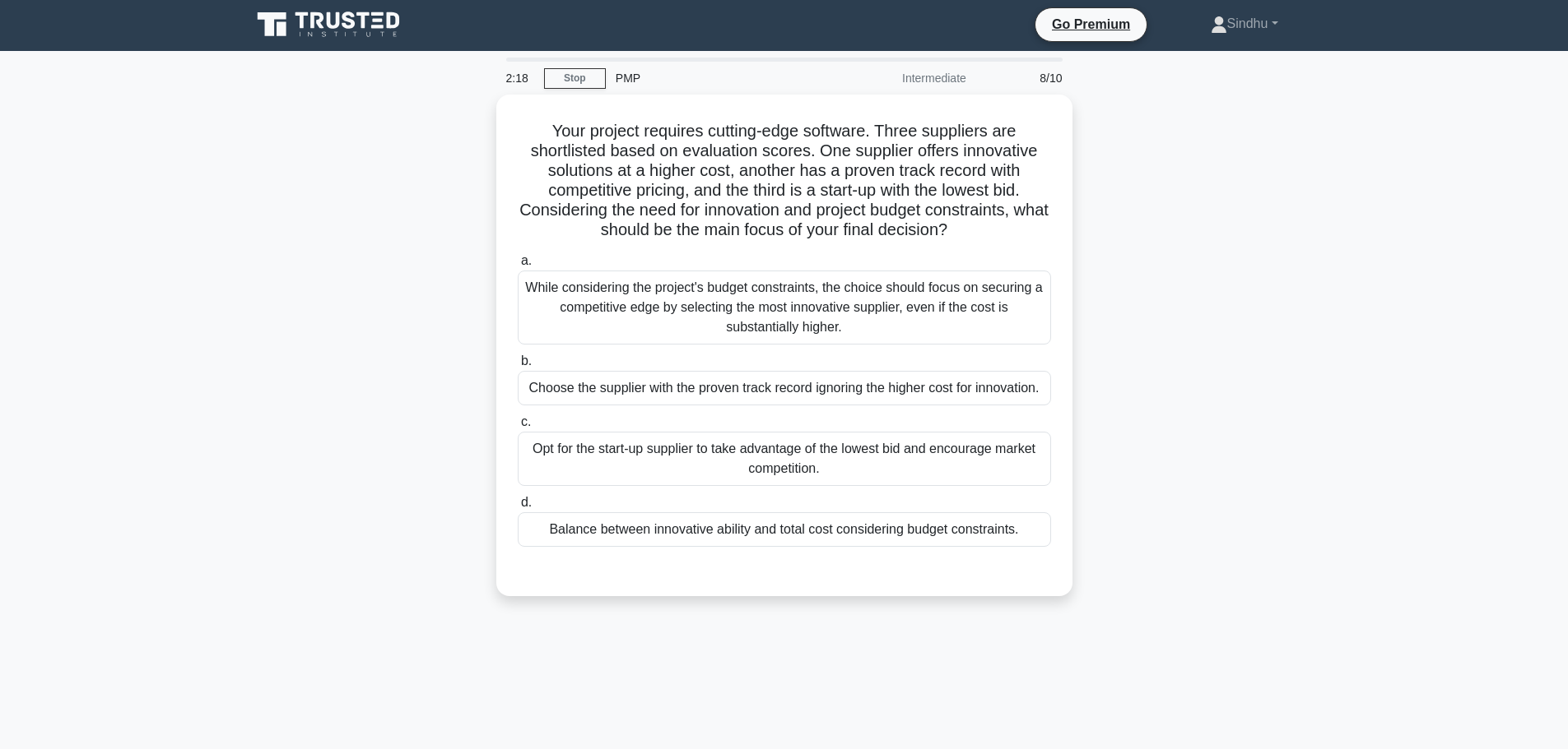
scroll to position [0, 0]
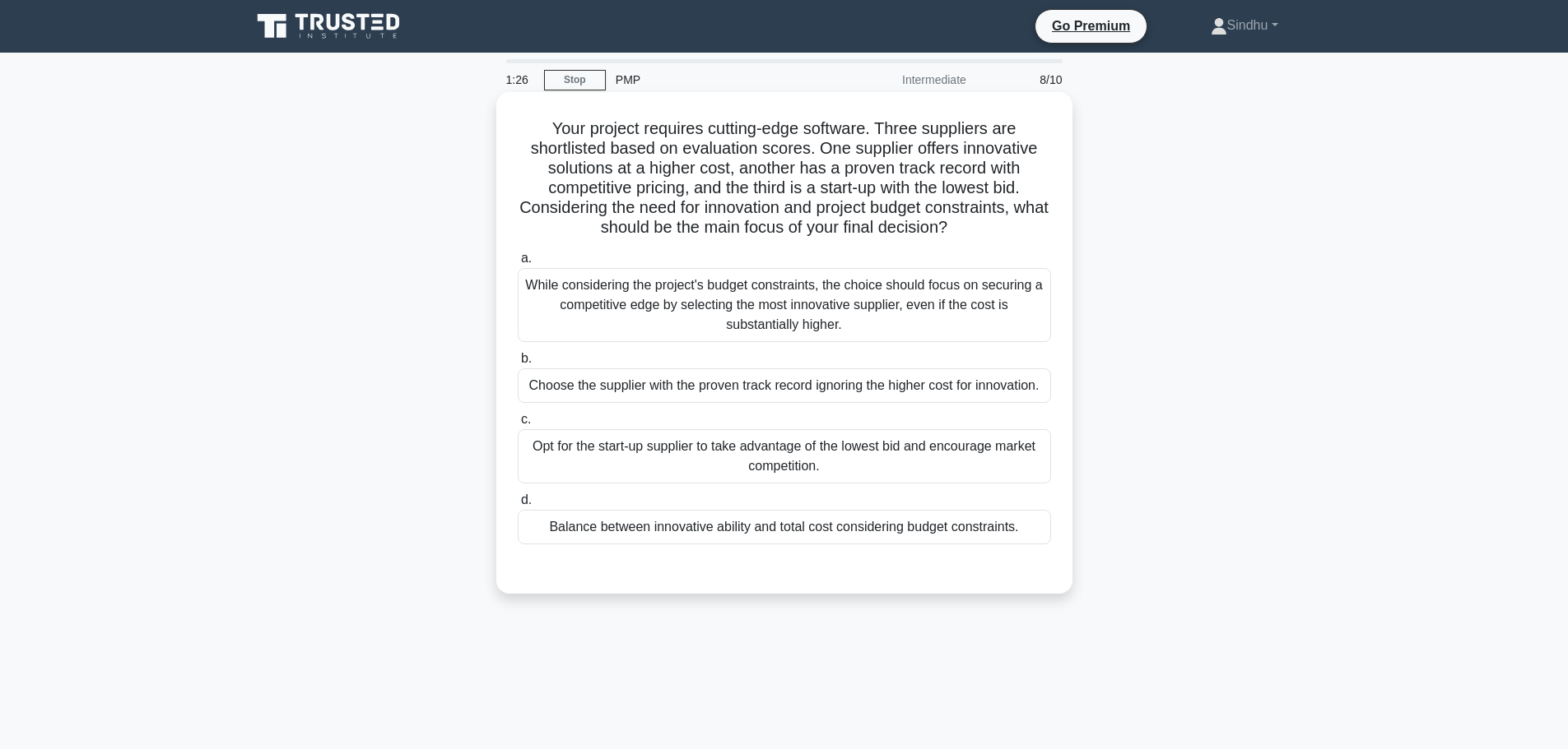
click at [914, 538] on div "Balance between innovative ability and total cost considering budget constraint…" at bounding box center [784, 527] width 533 height 35
click at [518, 506] on input "d. Balance between innovative ability and total cost considering budget constra…" at bounding box center [518, 501] width 0 height 11
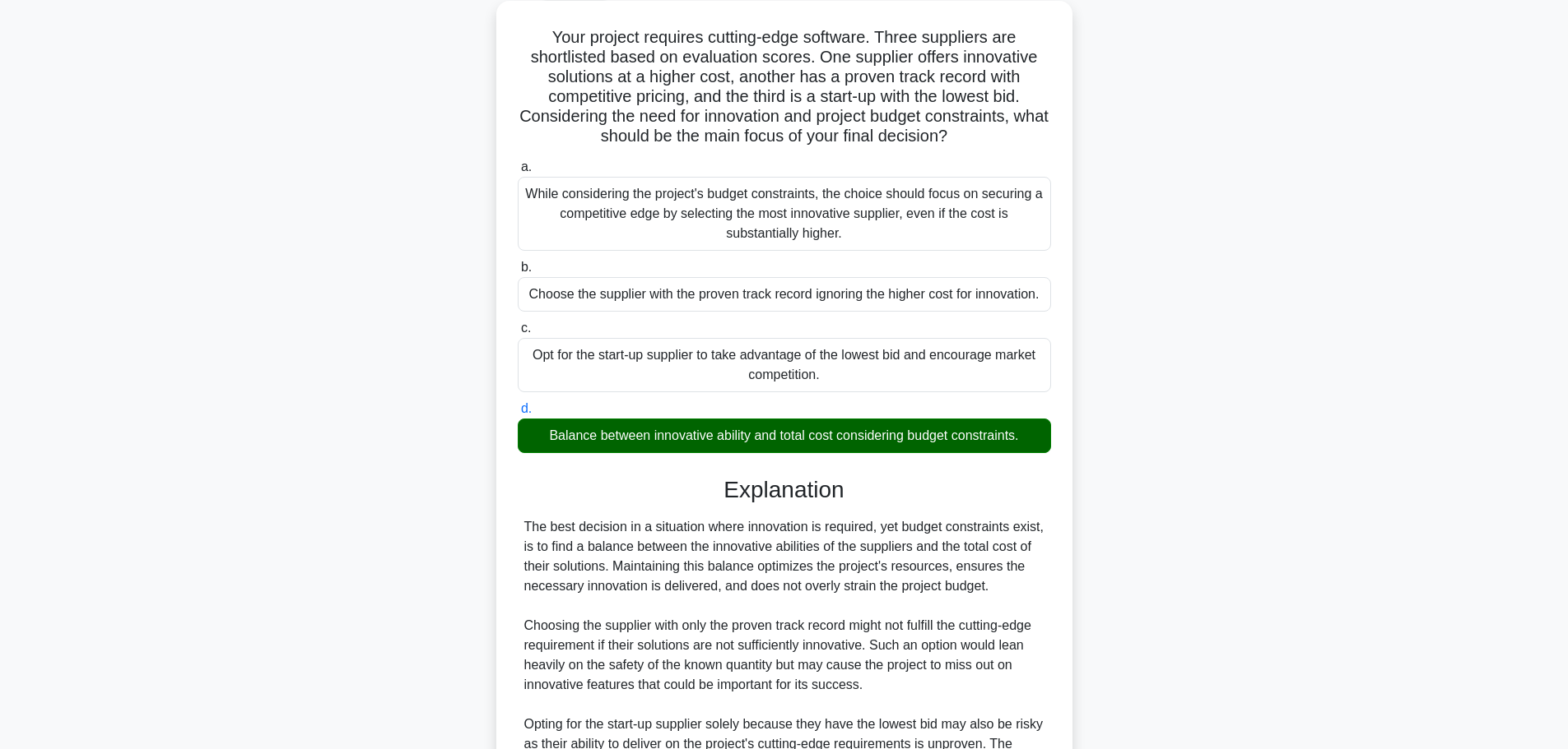
scroll to position [329, 0]
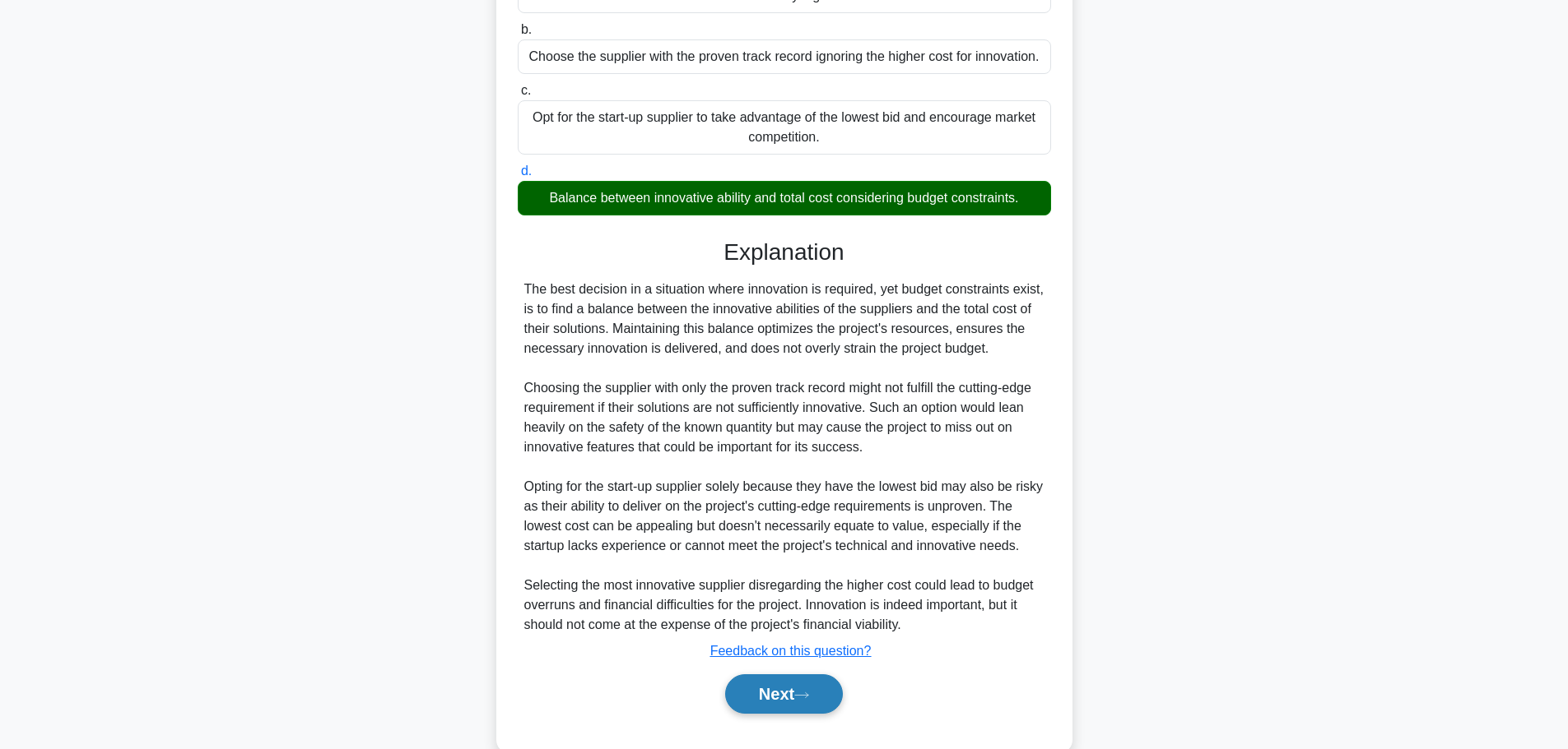
click at [796, 691] on button "Next" at bounding box center [784, 694] width 118 height 39
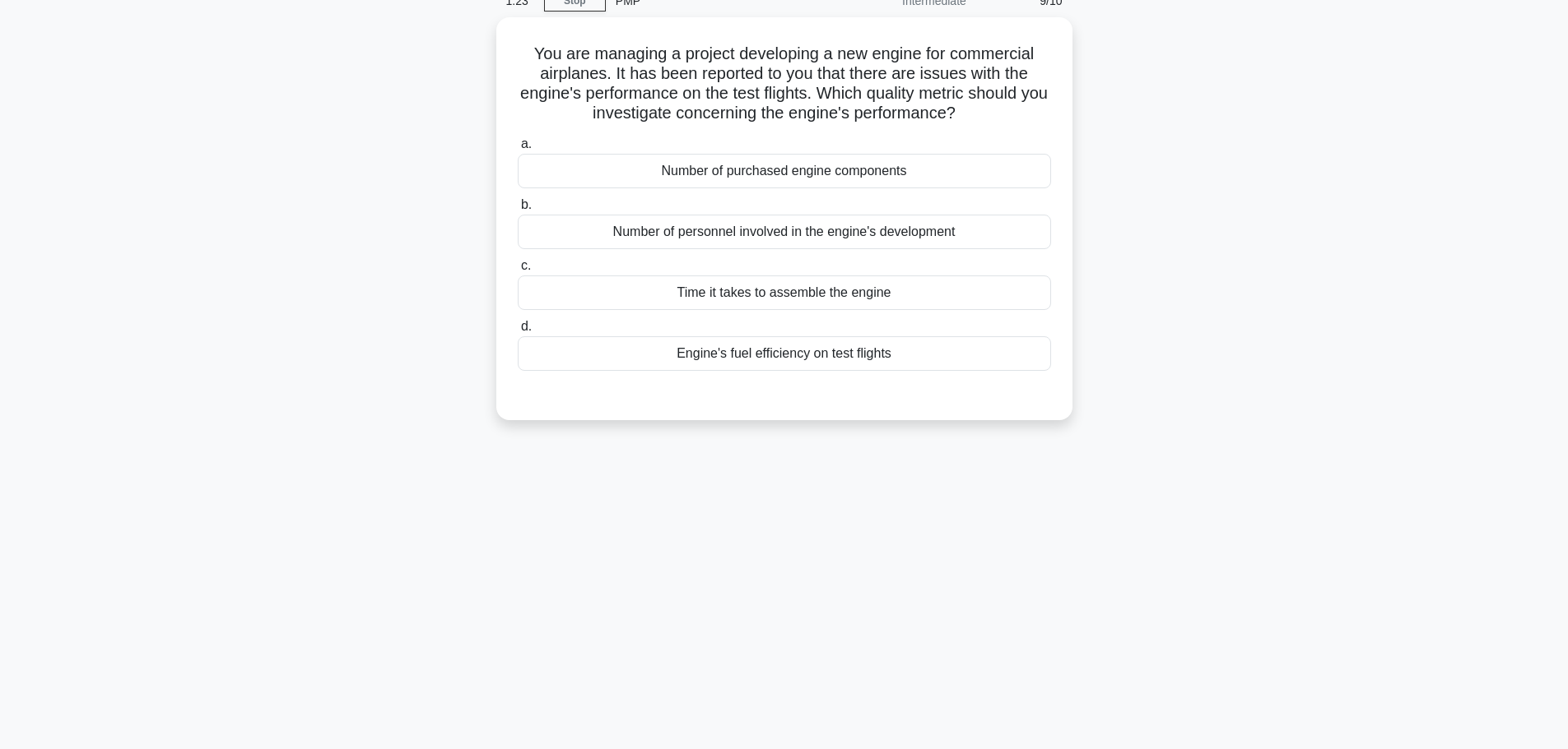
scroll to position [0, 0]
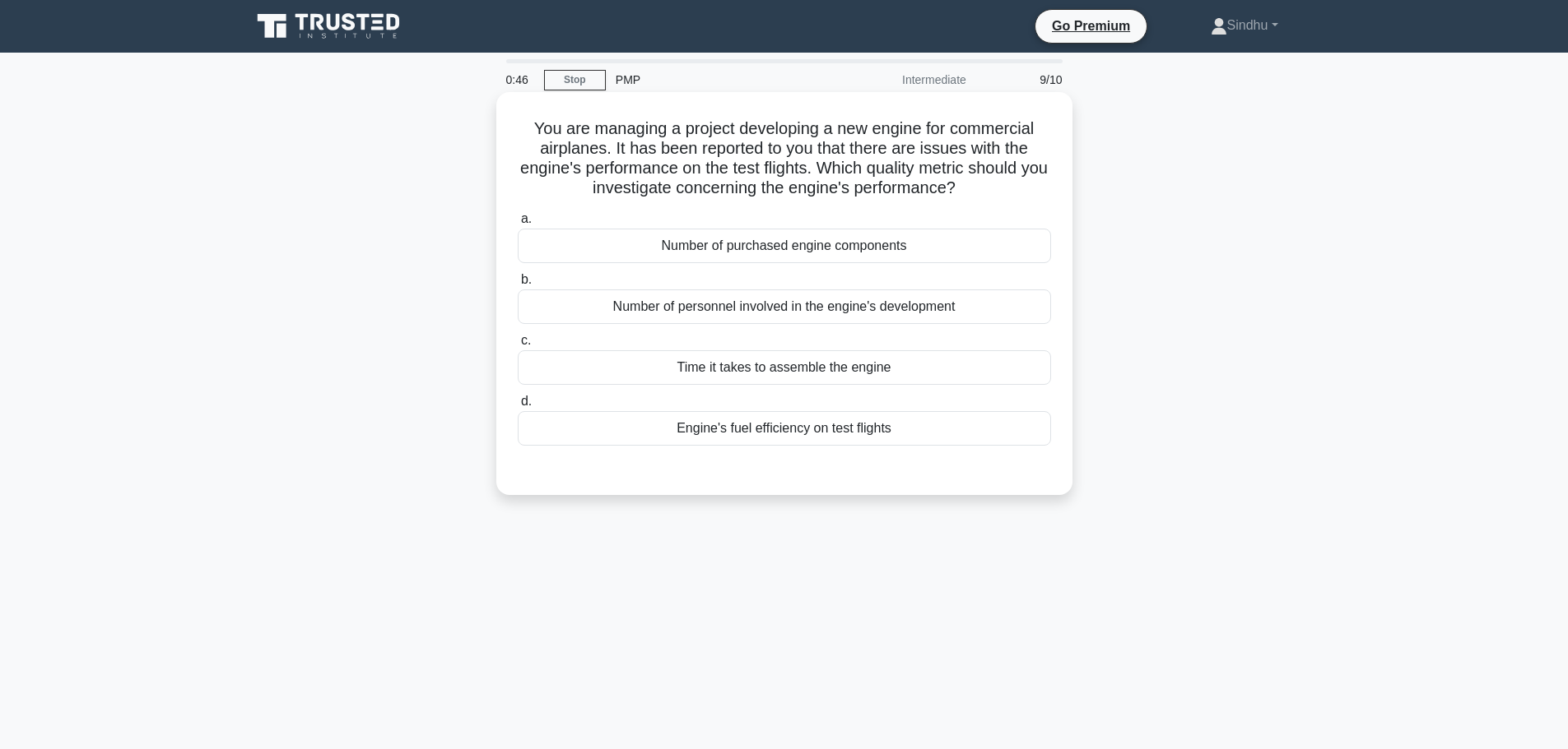
click at [867, 427] on div "Engine's fuel efficiency on test flights" at bounding box center [784, 428] width 533 height 35
click at [518, 407] on input "d. Engine's fuel efficiency on test flights" at bounding box center [518, 402] width 0 height 11
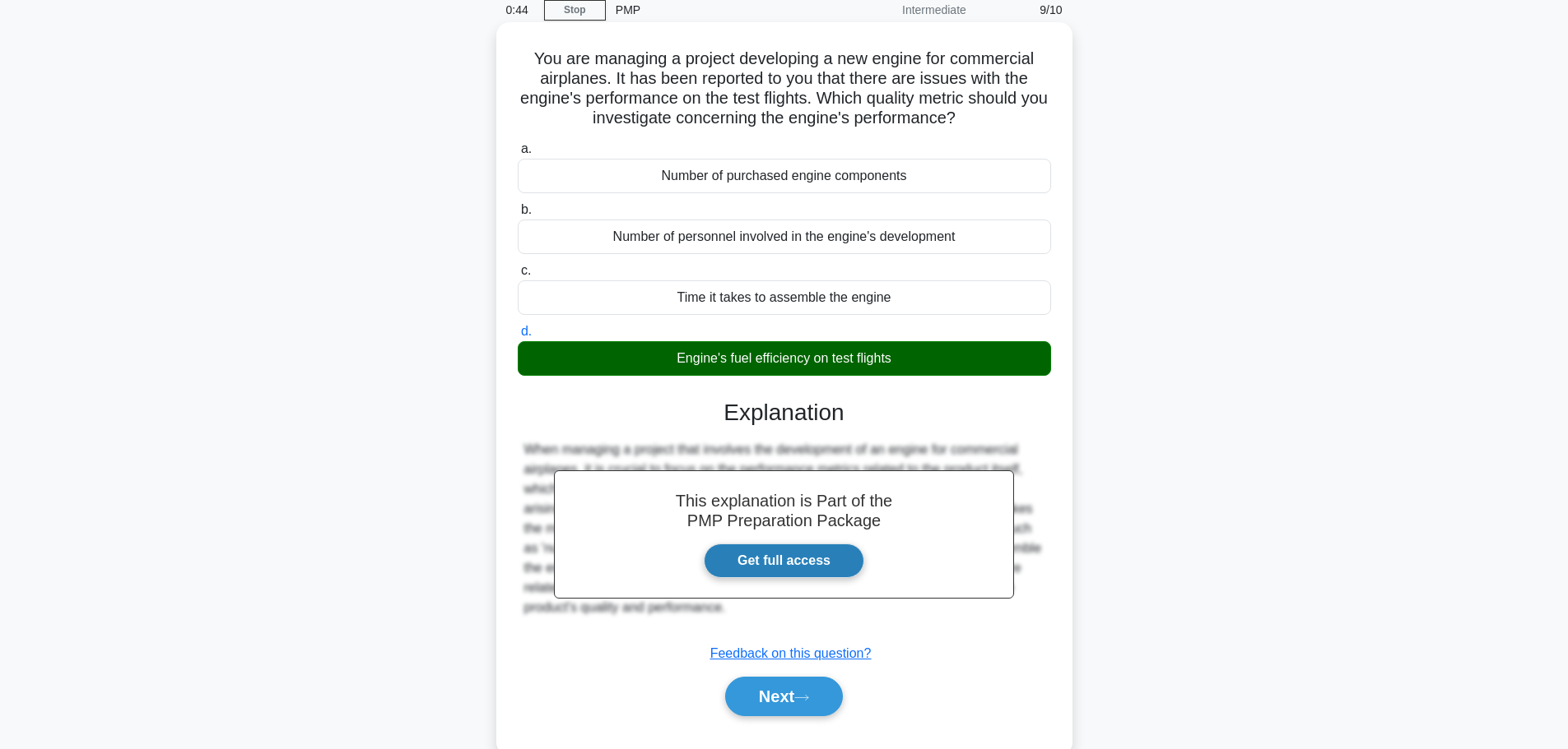
scroll to position [139, 0]
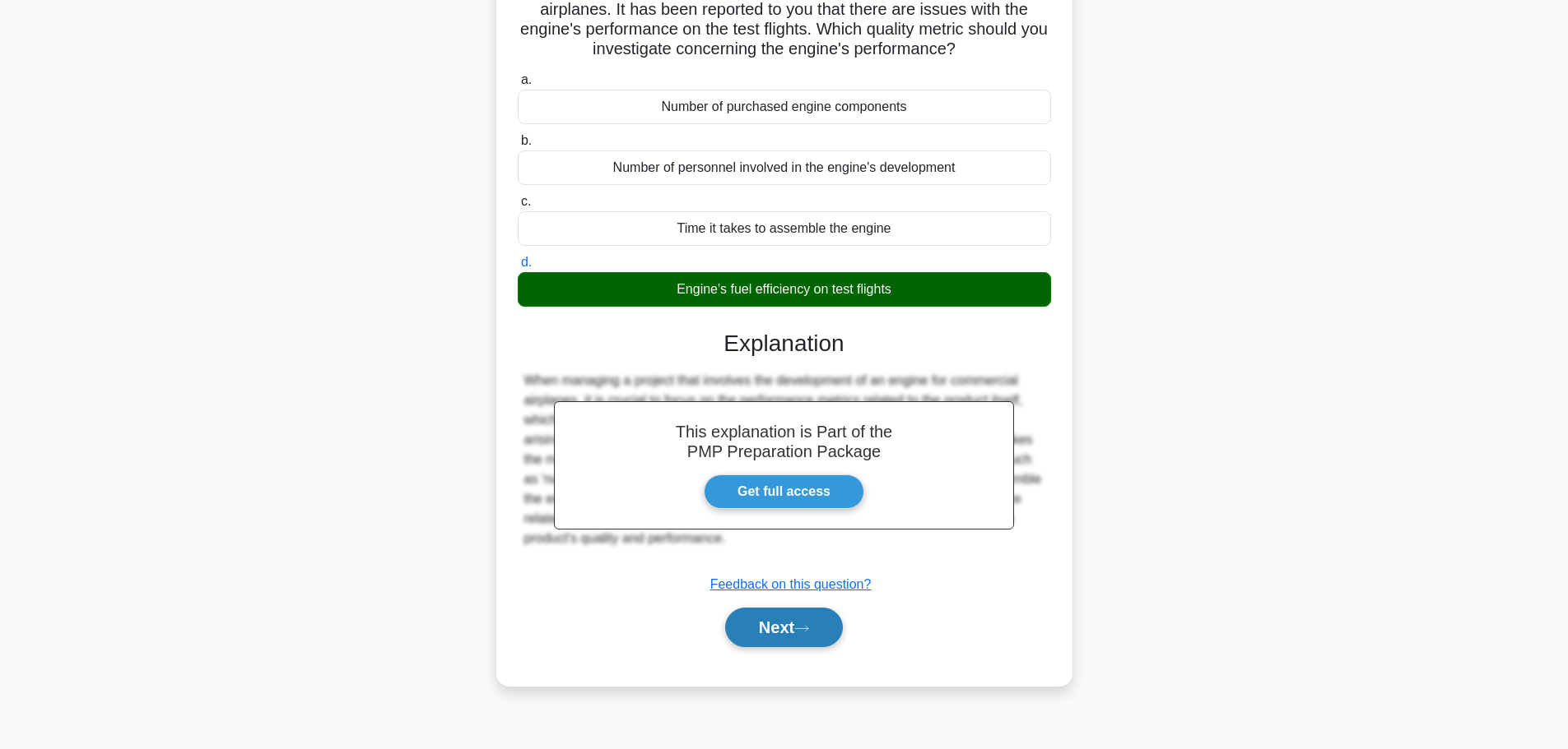
click at [769, 626] on button "Next" at bounding box center [784, 628] width 118 height 39
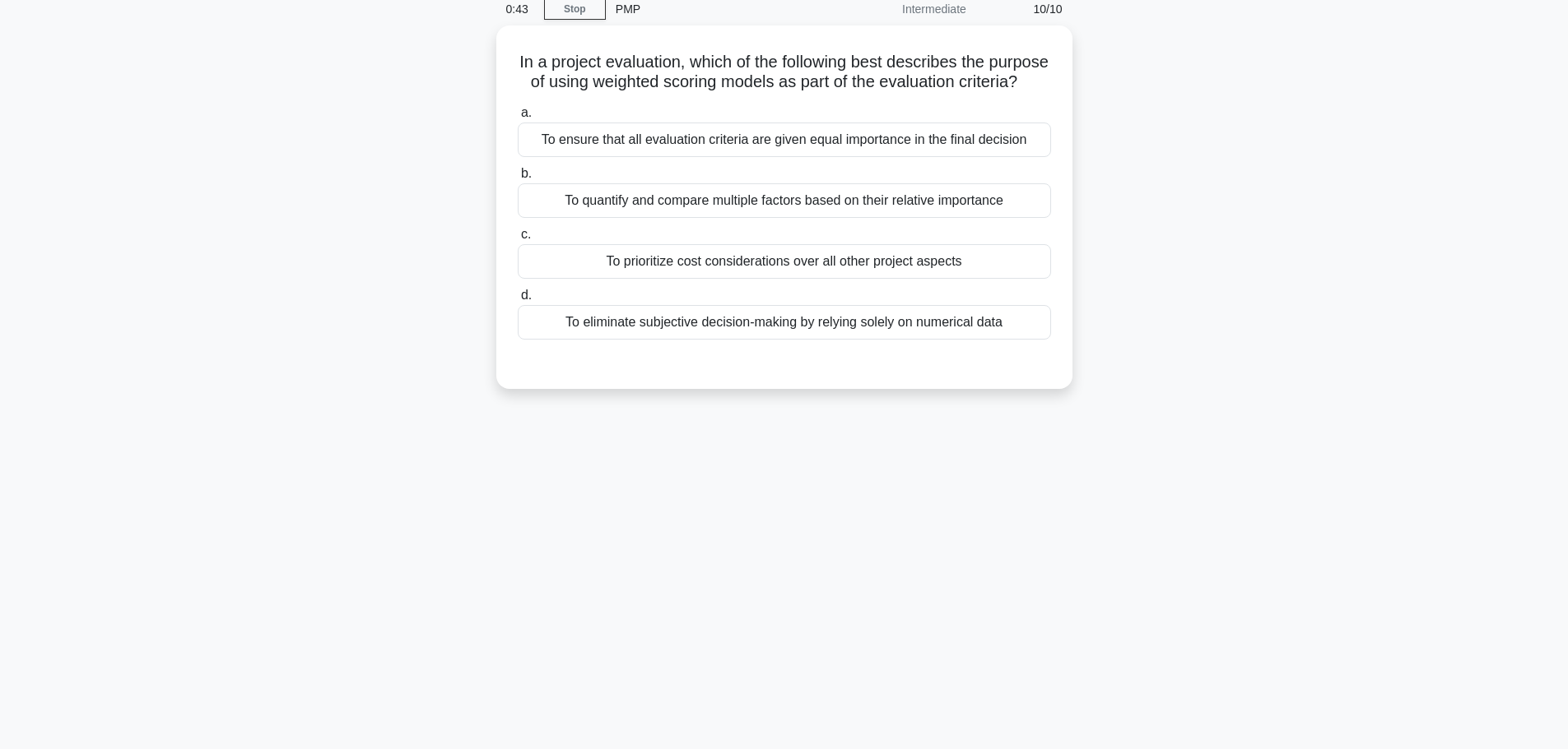
scroll to position [0, 0]
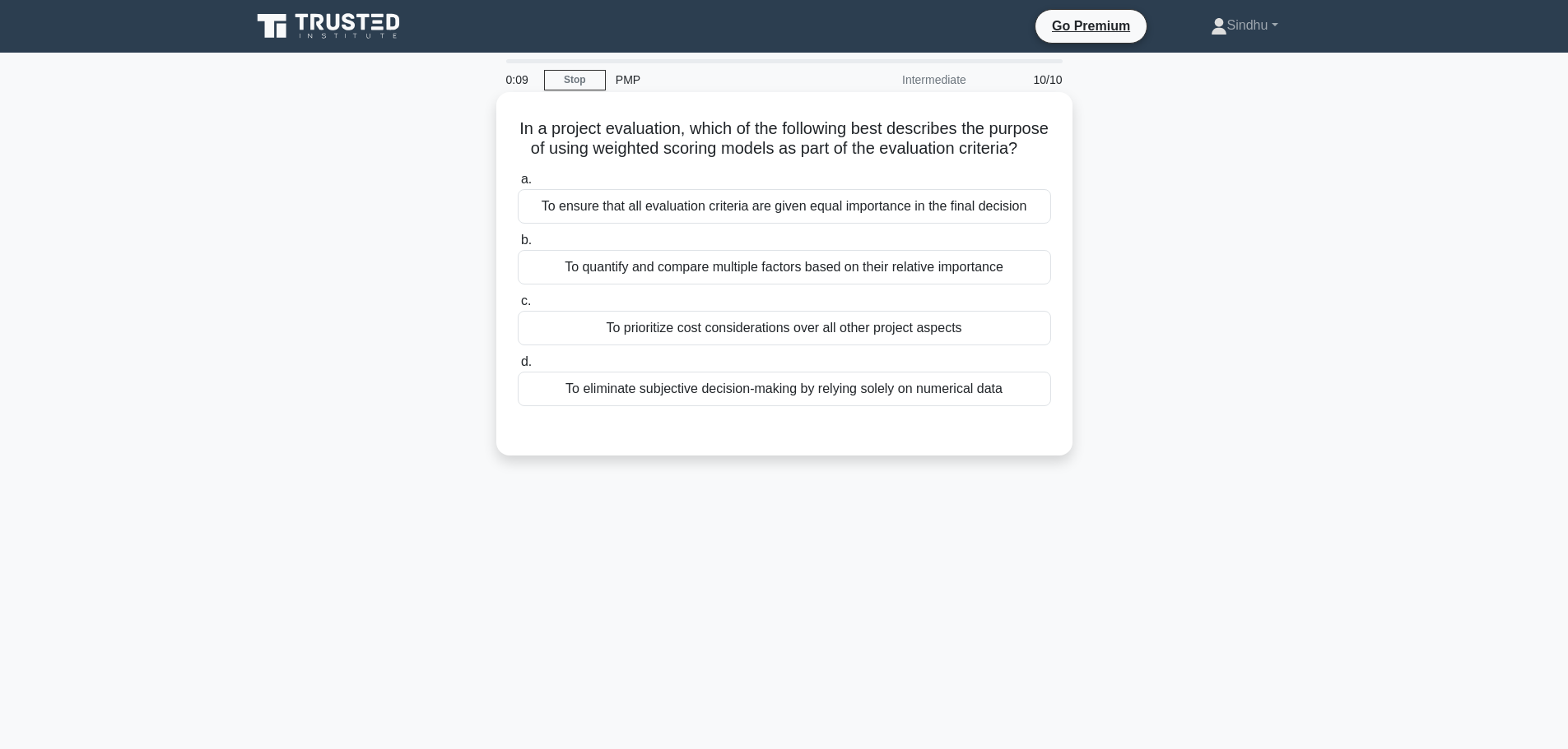
click at [846, 284] on div "To quantify and compare multiple factors based on their relative importance" at bounding box center [784, 267] width 533 height 35
click at [518, 246] on input "b. To quantify and compare multiple factors based on their relative importance" at bounding box center [518, 240] width 0 height 11
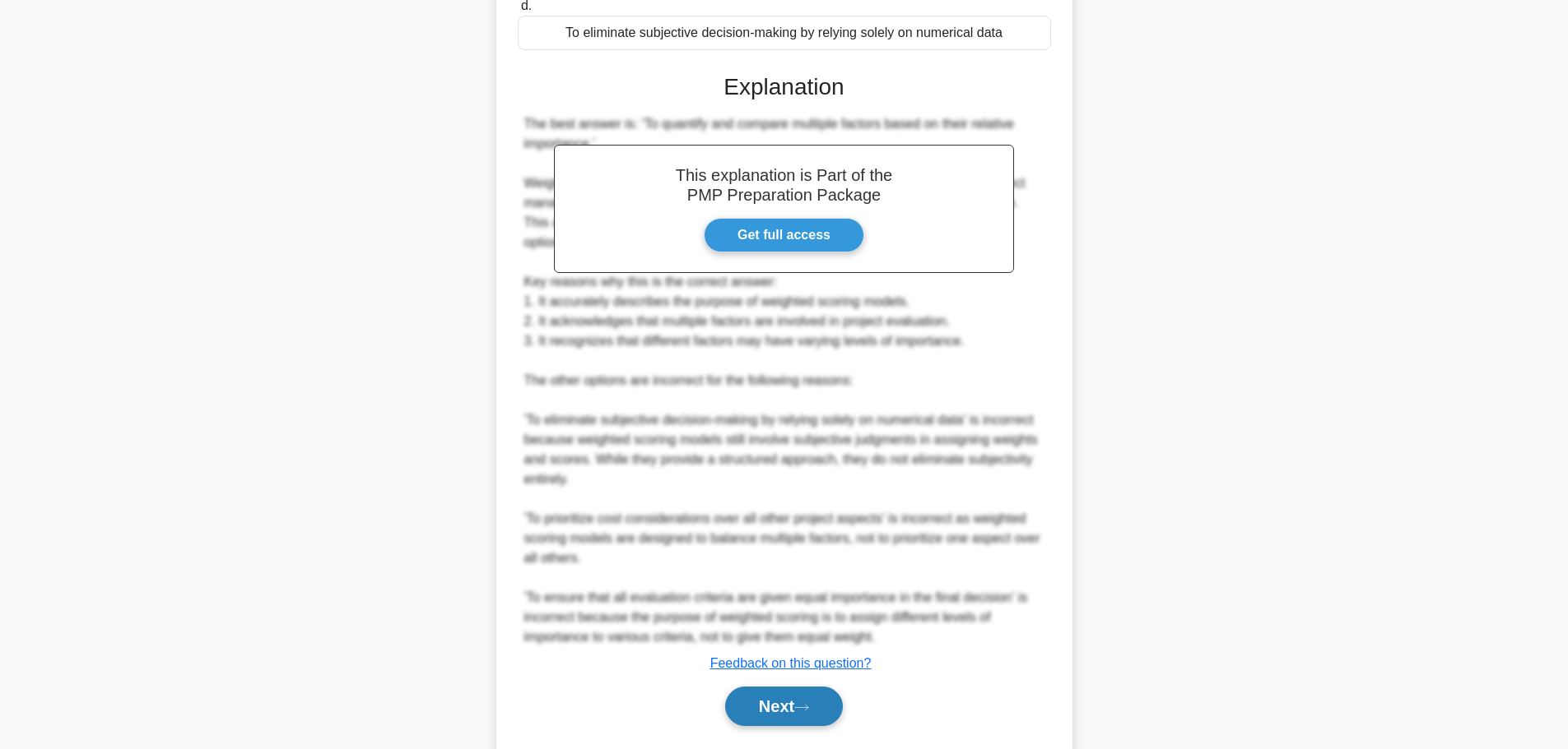
scroll to position [404, 0]
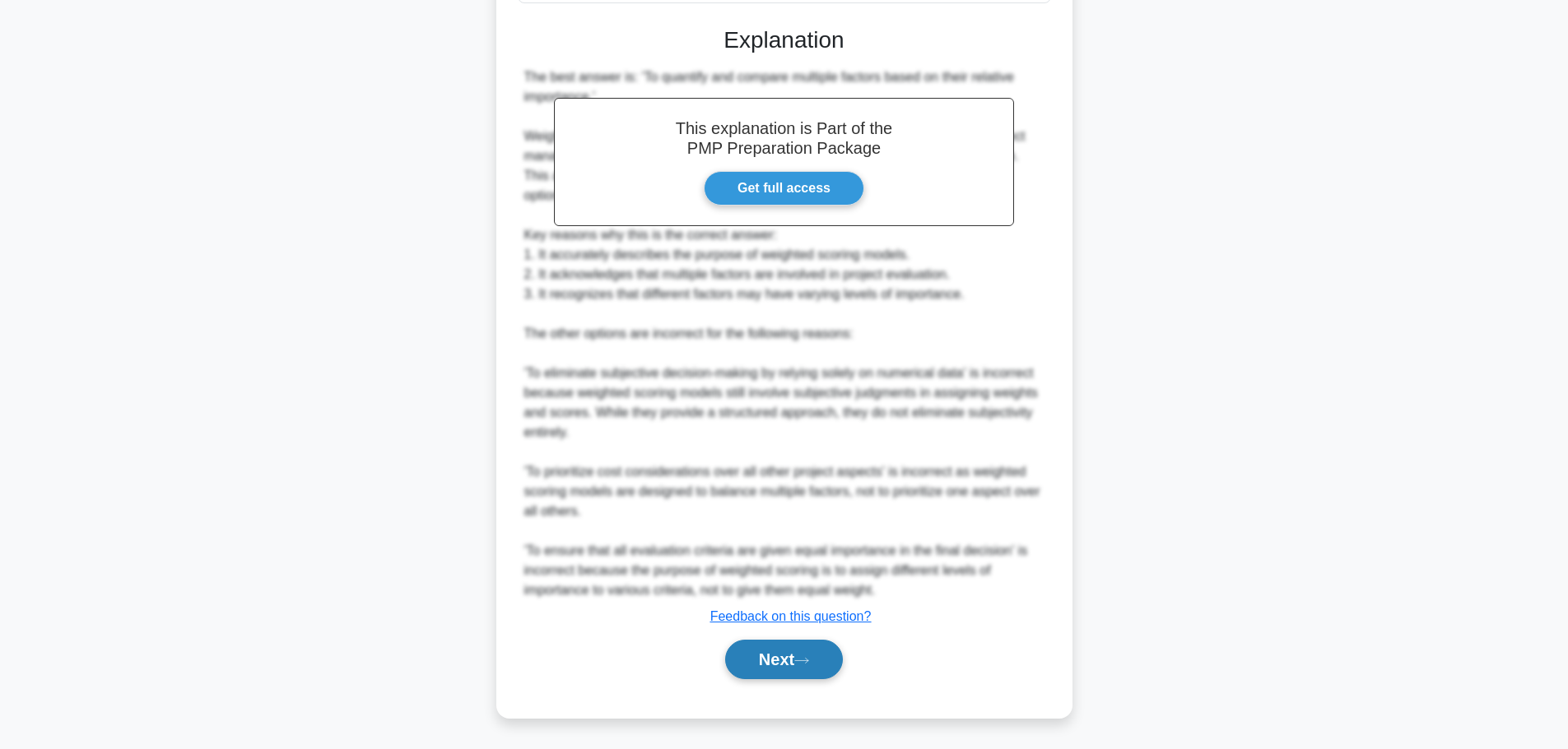
click at [775, 656] on button "Next" at bounding box center [784, 659] width 118 height 39
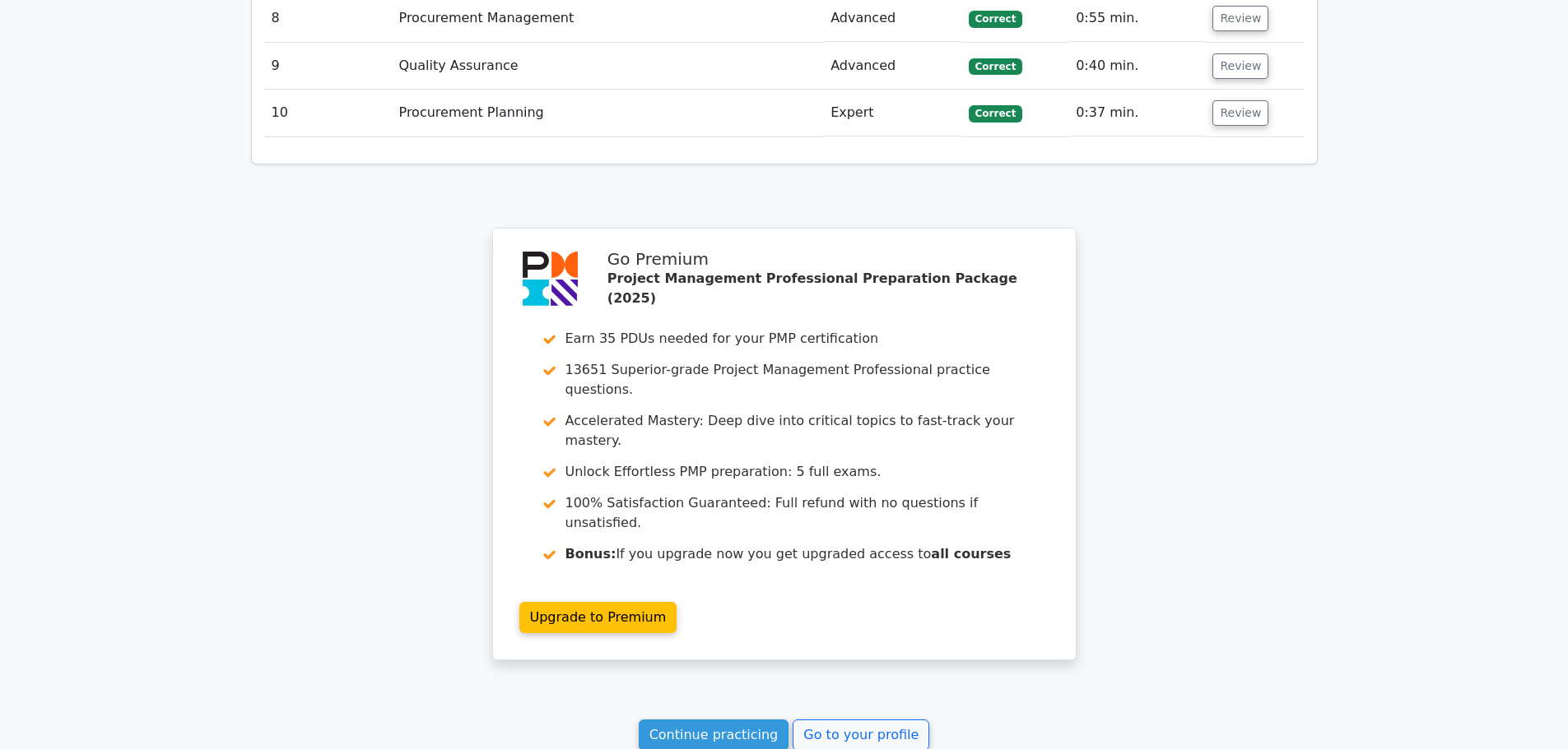
scroll to position [3009, 0]
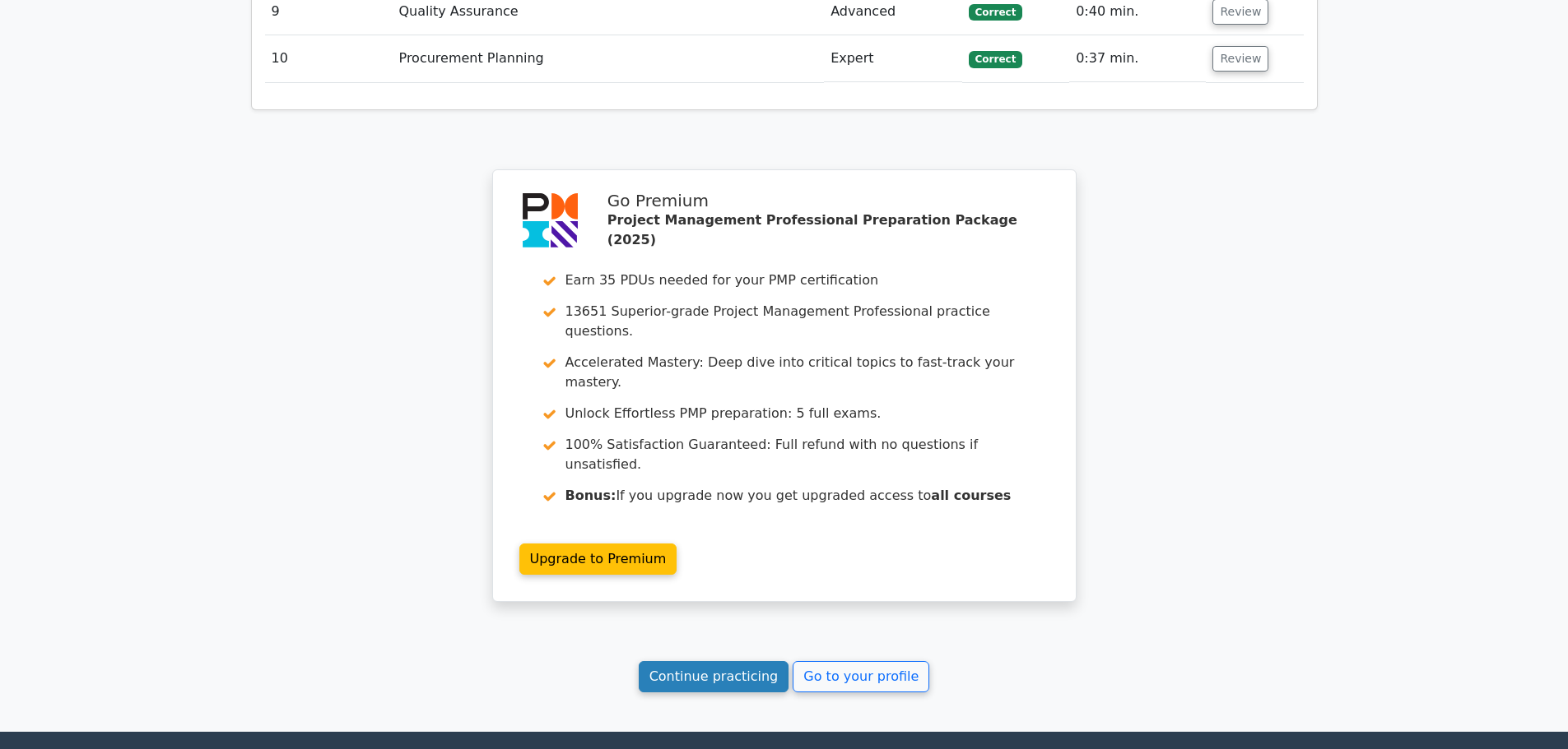
click at [721, 661] on link "Continue practicing" at bounding box center [714, 676] width 151 height 31
